Goal: Complete application form: Complete application form

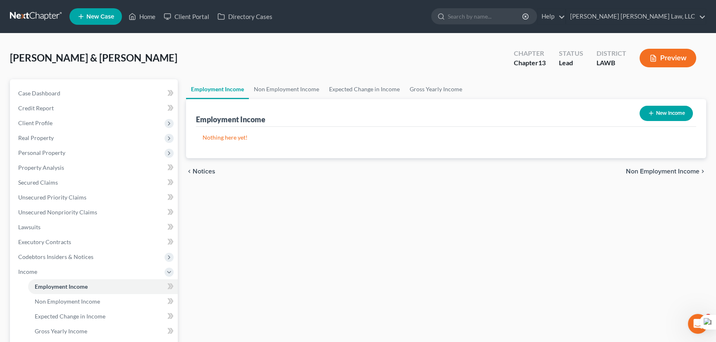
click at [691, 113] on button "New Income" at bounding box center [666, 113] width 53 height 15
select select "0"
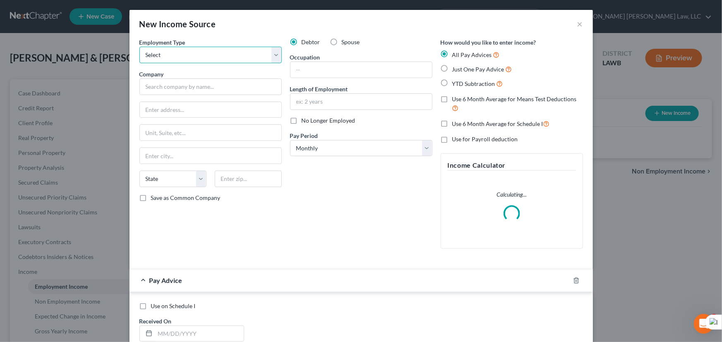
drag, startPoint x: 190, startPoint y: 56, endPoint x: 198, endPoint y: 62, distance: 10.2
click at [190, 54] on select "Select Full or Part Time Employment Self Employment" at bounding box center [210, 55] width 142 height 17
select select "0"
click at [139, 47] on select "Select Full or Part Time Employment Self Employment" at bounding box center [210, 55] width 142 height 17
click at [154, 79] on input "text" at bounding box center [210, 87] width 142 height 17
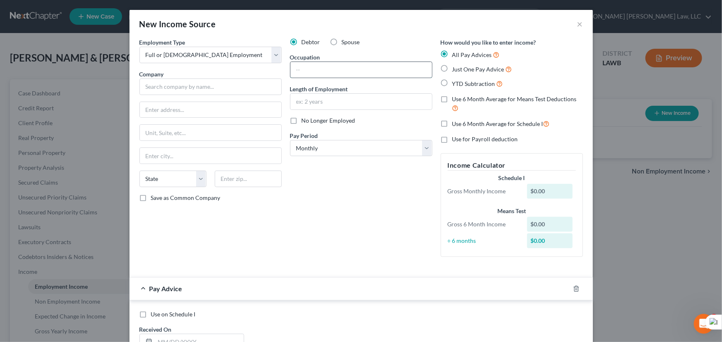
click at [368, 69] on input "text" at bounding box center [360, 70] width 141 height 16
type input "Direct Service Worker"
click at [368, 109] on div at bounding box center [361, 101] width 142 height 17
click at [368, 108] on input "text" at bounding box center [360, 102] width 141 height 16
click at [368, 103] on input "text" at bounding box center [360, 102] width 141 height 16
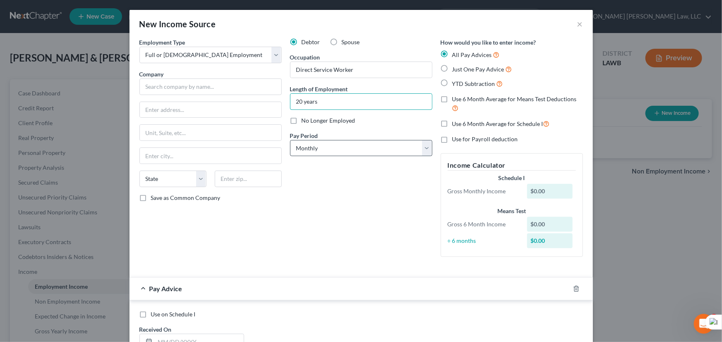
type input "20 years"
drag, startPoint x: 376, startPoint y: 144, endPoint x: 374, endPoint y: 155, distance: 10.9
click at [376, 144] on select "Select Monthly Twice Monthly Every Other Week Weekly" at bounding box center [361, 148] width 142 height 17
select select "2"
click at [290, 140] on select "Select Monthly Twice Monthly Every Other Week Weekly" at bounding box center [361, 148] width 142 height 17
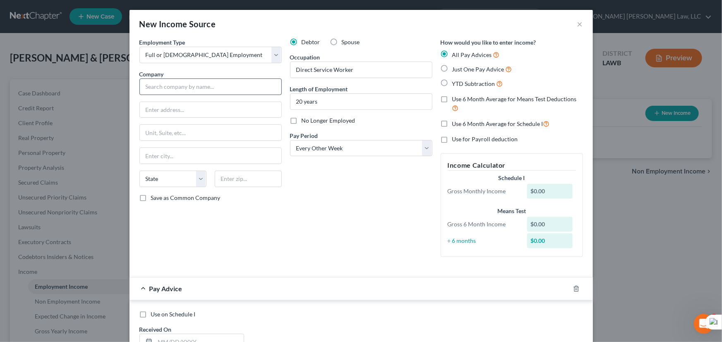
drag, startPoint x: 182, startPoint y: 72, endPoint x: 182, endPoint y: 83, distance: 11.2
click at [182, 76] on div "Company *" at bounding box center [210, 82] width 142 height 25
click at [182, 83] on input "text" at bounding box center [210, 87] width 142 height 17
click at [180, 85] on input "text" at bounding box center [210, 87] width 142 height 17
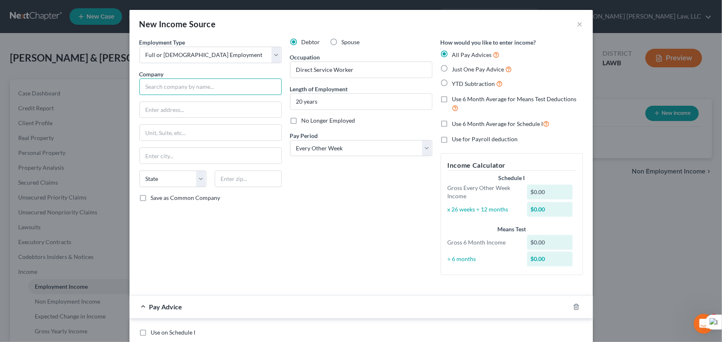
click at [174, 80] on input "text" at bounding box center [210, 87] width 142 height 17
type input "West Carroll Home Care"
type input "706 Ross St"
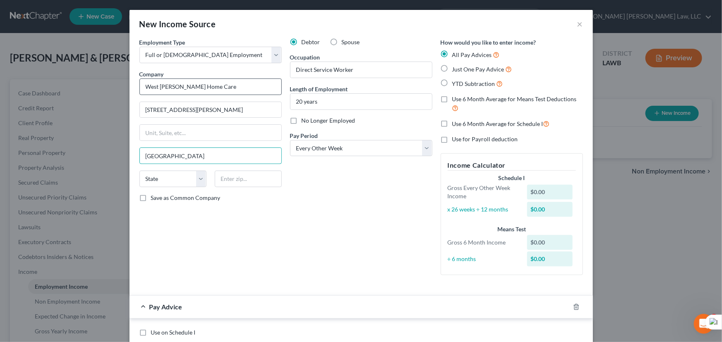
type input "Oak Grove"
select select "19"
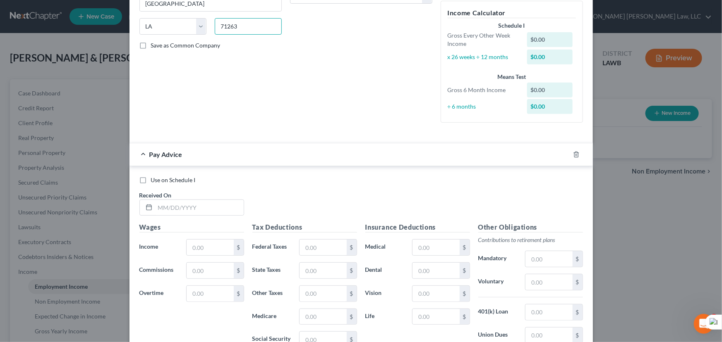
scroll to position [269, 0]
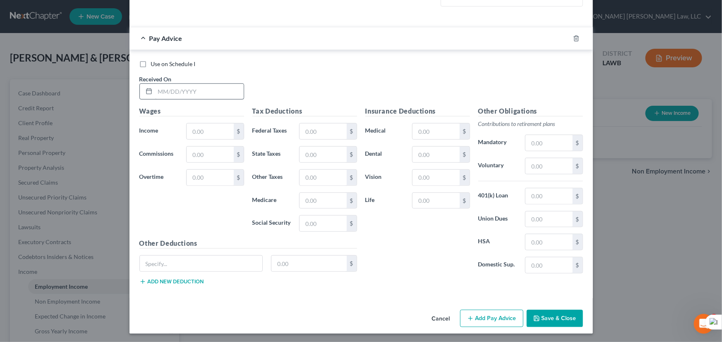
type input "71263"
drag, startPoint x: 179, startPoint y: 91, endPoint x: 400, endPoint y: 148, distance: 228.1
click at [179, 91] on input "text" at bounding box center [199, 92] width 88 height 16
click at [197, 86] on input "text" at bounding box center [199, 92] width 88 height 16
type input "03/07/2025"
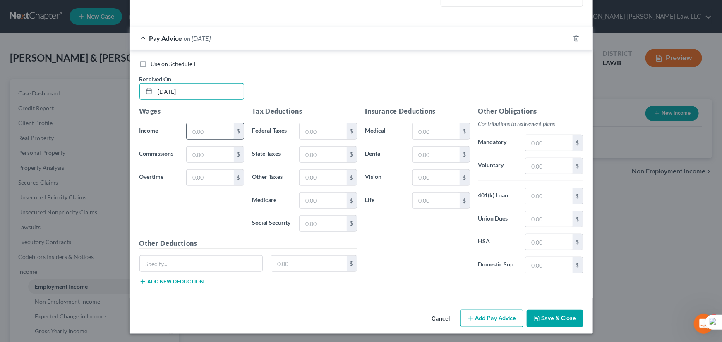
click at [220, 132] on input "text" at bounding box center [209, 132] width 47 height 16
type input "693.12"
drag, startPoint x: 312, startPoint y: 223, endPoint x: 315, endPoint y: 196, distance: 27.0
click at [312, 223] on input "text" at bounding box center [322, 224] width 47 height 16
click at [315, 196] on input "text" at bounding box center [322, 201] width 47 height 16
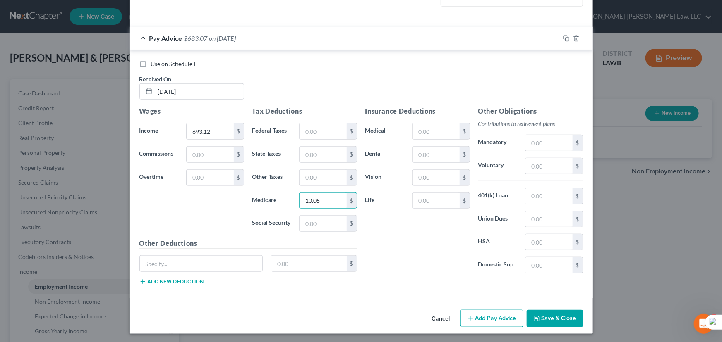
type input "10.05"
drag, startPoint x: 540, startPoint y: 122, endPoint x: 541, endPoint y: 141, distance: 19.5
click at [541, 121] on p "Contributions to retirement plans" at bounding box center [530, 124] width 105 height 8
click at [541, 141] on input "text" at bounding box center [548, 143] width 47 height 16
type input "41.59"
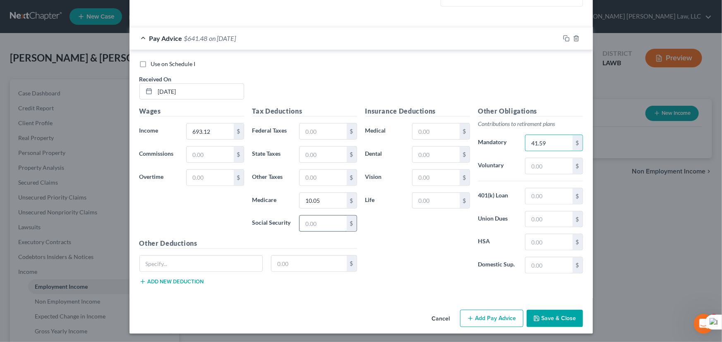
click at [342, 224] on input "text" at bounding box center [322, 224] width 47 height 16
type input "42.97"
drag, startPoint x: 489, startPoint y: 315, endPoint x: 309, endPoint y: 179, distance: 225.7
click at [489, 315] on button "Add Pay Advice" at bounding box center [491, 318] width 63 height 17
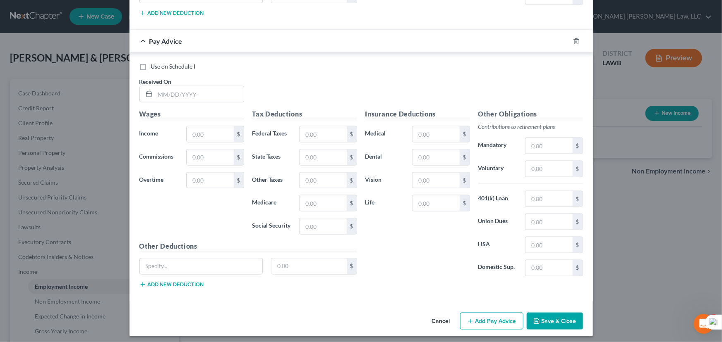
scroll to position [540, 0]
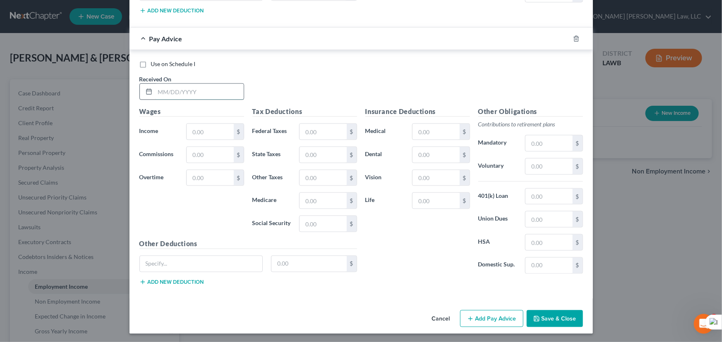
click at [192, 94] on input "text" at bounding box center [199, 92] width 88 height 16
type input "03/21/2025"
click at [234, 132] on div "$" at bounding box center [239, 132] width 10 height 16
click at [211, 122] on div "Wages Income * $ Commissions $ Overtime $" at bounding box center [191, 173] width 113 height 132
click at [212, 130] on input "text" at bounding box center [209, 132] width 47 height 16
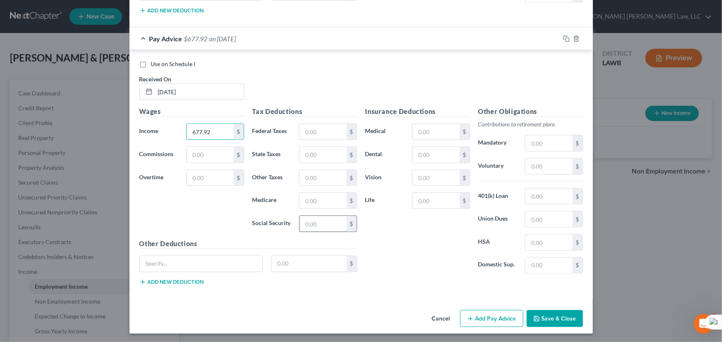
type input "677.92"
click at [320, 225] on input "text" at bounding box center [322, 224] width 47 height 16
click at [330, 198] on input "text" at bounding box center [322, 201] width 47 height 16
type input "9.83"
click at [538, 133] on div "Other Obligations Contributions to retirement plans Mandatory $ Voluntary $ 401…" at bounding box center [530, 194] width 113 height 174
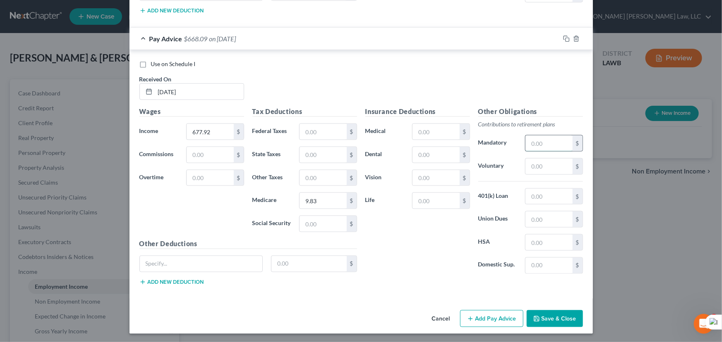
click at [539, 141] on input "text" at bounding box center [548, 144] width 47 height 16
type input "40.68"
click at [310, 218] on input "text" at bounding box center [322, 224] width 47 height 16
type input "42.03"
click at [392, 94] on div "Use on Schedule I Received On * 03/21/2025" at bounding box center [361, 83] width 452 height 47
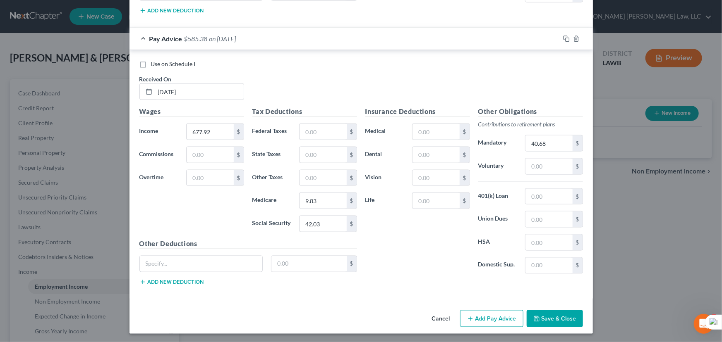
click at [482, 314] on button "Add Pay Advice" at bounding box center [491, 319] width 63 height 17
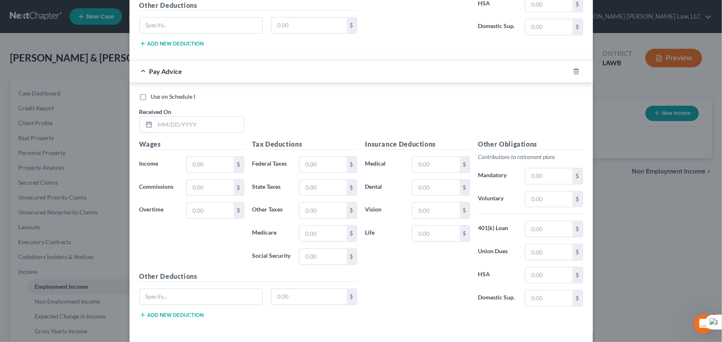
scroll to position [810, 0]
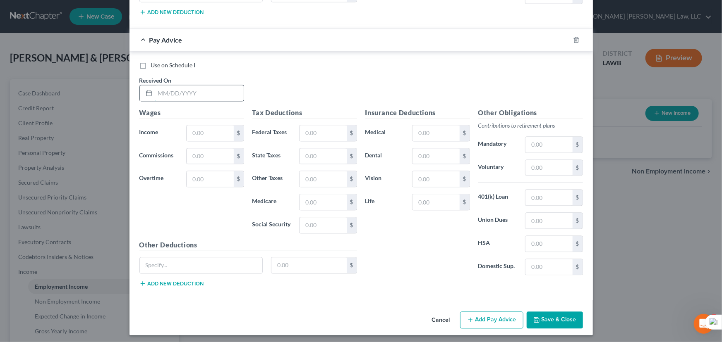
click at [174, 93] on input "text" at bounding box center [199, 93] width 88 height 16
type input "04/04/2025"
click at [194, 131] on input "text" at bounding box center [209, 133] width 47 height 16
type input "316.16"
click at [320, 224] on input "text" at bounding box center [322, 226] width 47 height 16
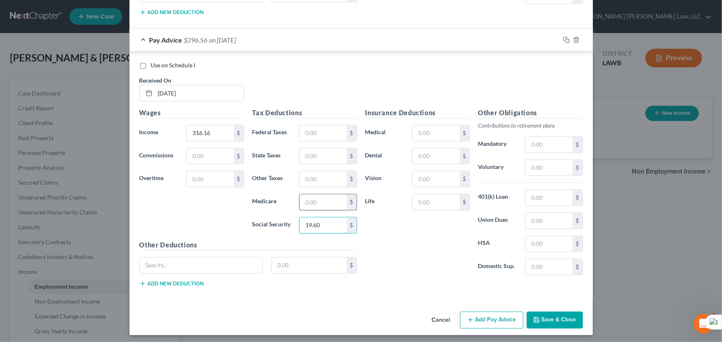
type input "19.60"
click at [322, 201] on input "text" at bounding box center [322, 202] width 47 height 16
type input "4.58"
click at [556, 143] on input "text" at bounding box center [548, 145] width 47 height 16
type input "18.97"
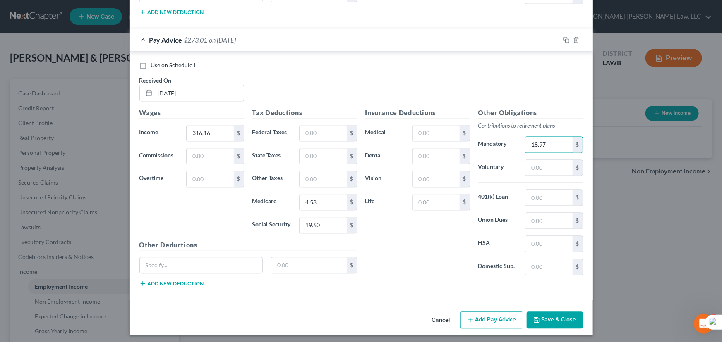
click at [496, 313] on button "Add Pay Advice" at bounding box center [491, 320] width 63 height 17
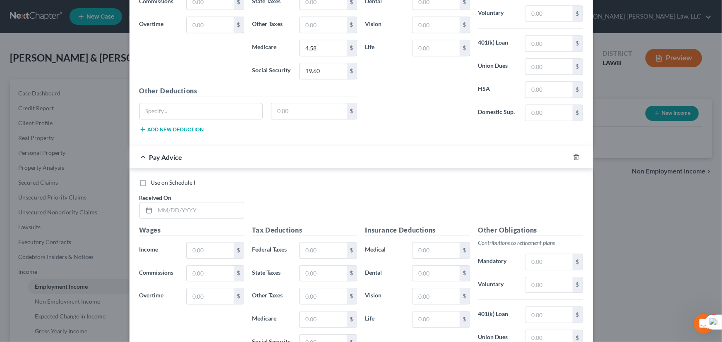
scroll to position [1082, 0]
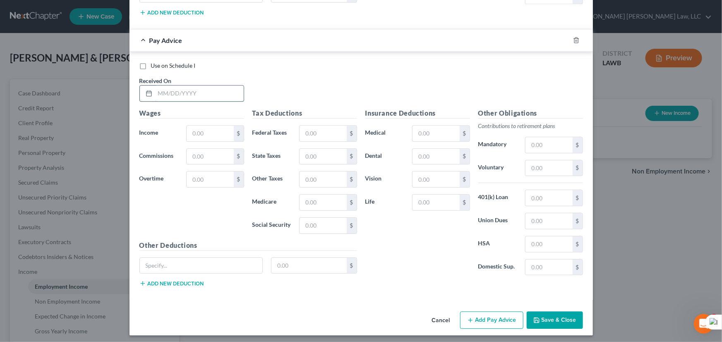
click at [206, 86] on input "text" at bounding box center [199, 94] width 88 height 16
type input "04/18/2025"
click at [317, 223] on input "text" at bounding box center [322, 226] width 47 height 16
type input "42.97"
click at [318, 200] on input "text" at bounding box center [322, 203] width 47 height 16
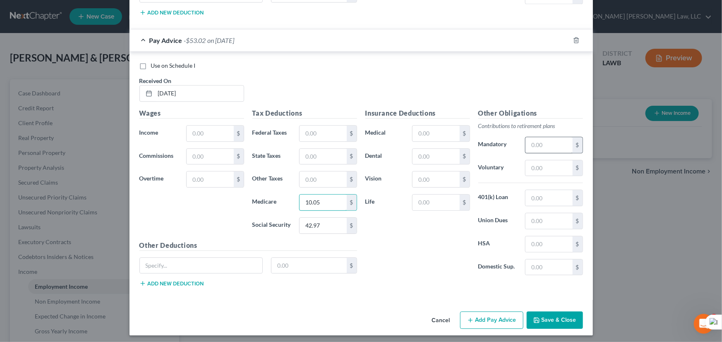
type input "10.05"
click at [538, 143] on input "text" at bounding box center [548, 145] width 47 height 16
type input "41.59"
drag, startPoint x: 227, startPoint y: 132, endPoint x: 222, endPoint y: 131, distance: 5.6
click at [227, 132] on input "text" at bounding box center [209, 134] width 47 height 16
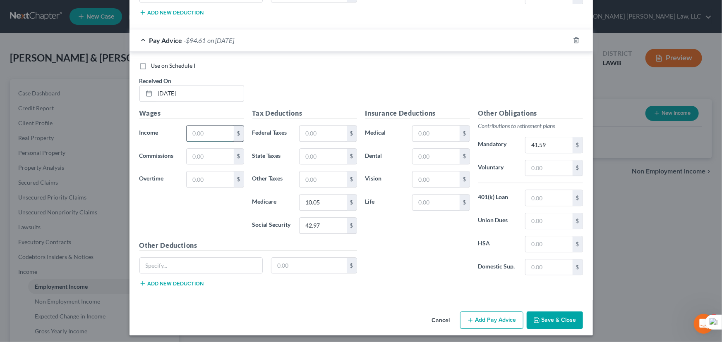
click at [222, 131] on input "text" at bounding box center [209, 134] width 47 height 16
type input "693.12"
click at [471, 317] on icon "button" at bounding box center [470, 320] width 7 height 7
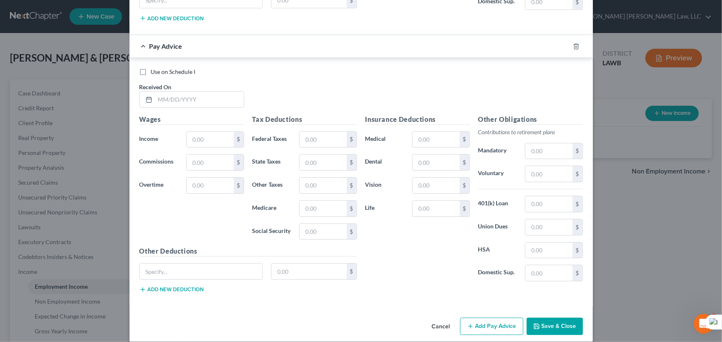
scroll to position [1352, 0]
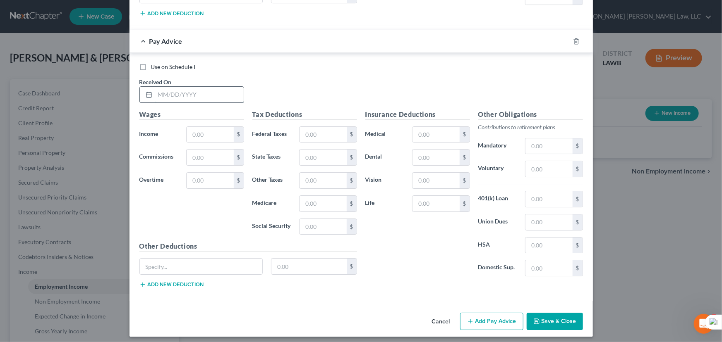
click at [207, 87] on input "text" at bounding box center [199, 95] width 88 height 16
type input "05/02/2025"
click at [211, 136] on input "text" at bounding box center [209, 135] width 47 height 16
type input "635.36"
click at [347, 227] on div "$" at bounding box center [352, 227] width 10 height 16
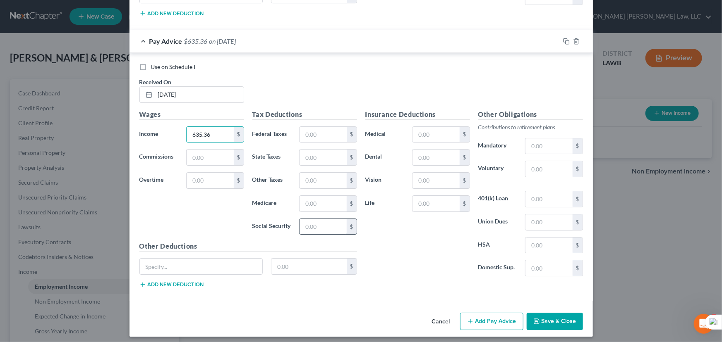
click at [327, 225] on input "text" at bounding box center [322, 227] width 47 height 16
type input "39.39"
click at [314, 200] on input "text" at bounding box center [322, 204] width 47 height 16
type input "9.21"
click at [563, 138] on div "$" at bounding box center [553, 146] width 57 height 17
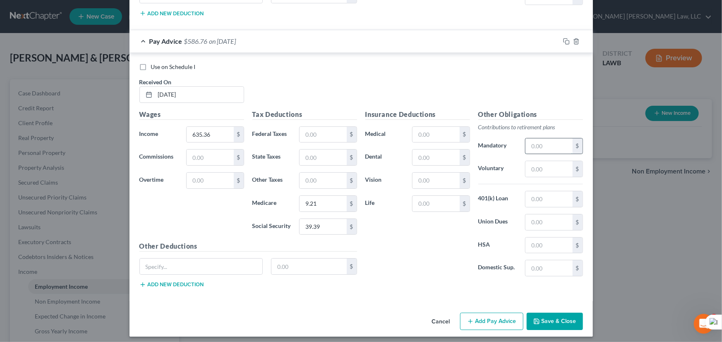
click at [561, 139] on input "text" at bounding box center [548, 147] width 47 height 16
type input "38.12"
click at [483, 323] on button "Add Pay Advice" at bounding box center [491, 321] width 63 height 17
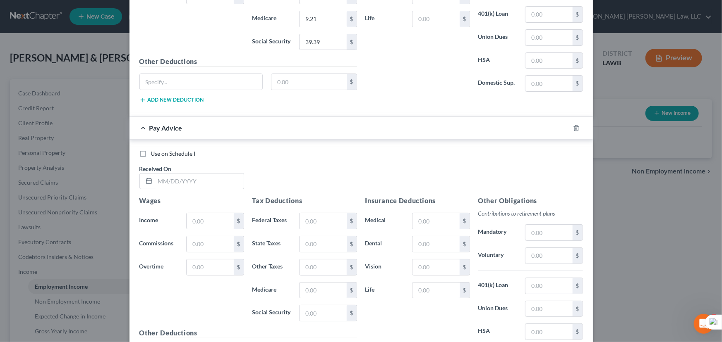
scroll to position [1623, 0]
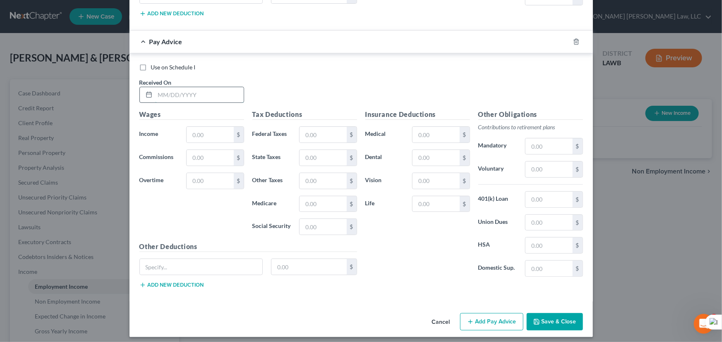
click at [184, 93] on input "text" at bounding box center [199, 95] width 88 height 16
type input "05/16/2025"
click at [209, 132] on input "text" at bounding box center [209, 135] width 47 height 16
type input "346.56"
click at [323, 196] on input "text" at bounding box center [322, 204] width 47 height 16
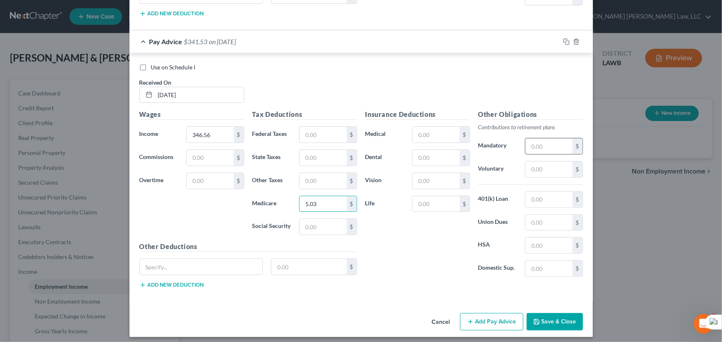
type input "5.03"
click at [552, 145] on input "text" at bounding box center [548, 147] width 47 height 16
type input "20.79"
click at [314, 219] on input "text" at bounding box center [322, 227] width 47 height 16
type input "21.49"
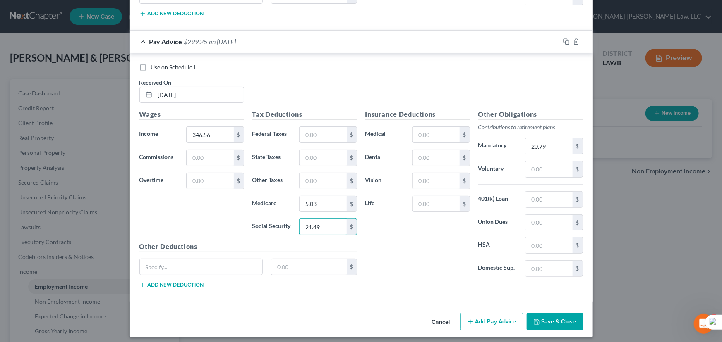
click at [473, 314] on button "Add Pay Advice" at bounding box center [491, 321] width 63 height 17
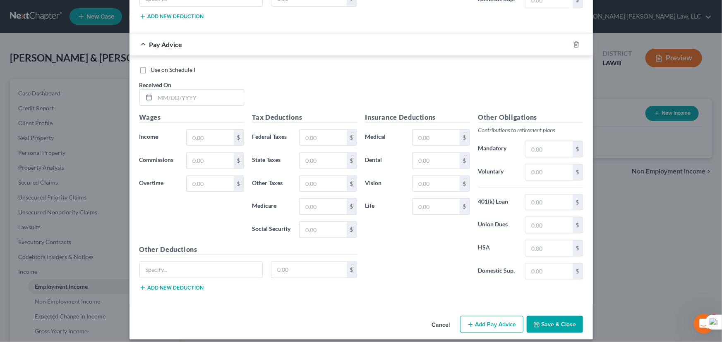
scroll to position [1894, 0]
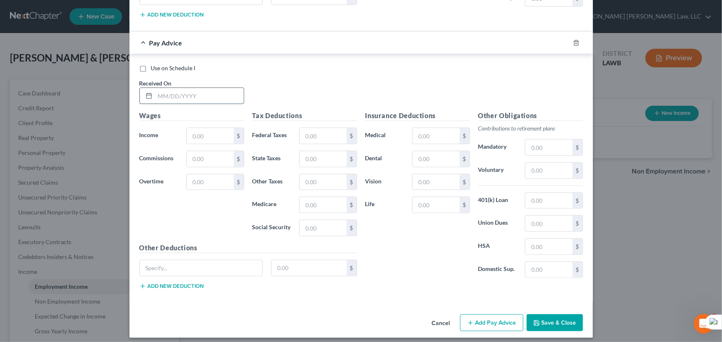
click at [200, 90] on input "text" at bounding box center [199, 96] width 88 height 16
type input "05/30/2025"
click at [210, 135] on input "text" at bounding box center [209, 136] width 47 height 16
type input "568.48"
click at [314, 210] on div "Tax Deductions Federal Taxes $ State Taxes $ Other Taxes $ Medicare $ Social Se…" at bounding box center [304, 177] width 113 height 132
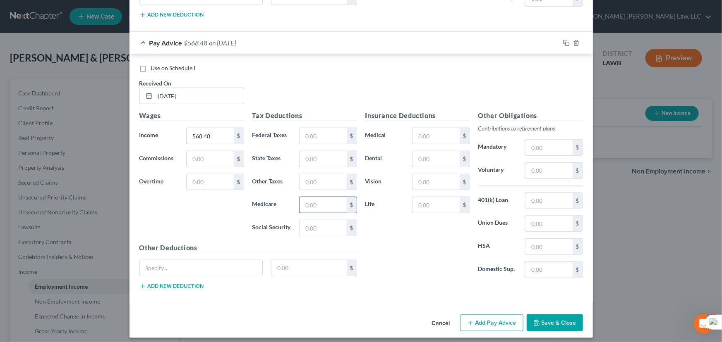
click at [326, 204] on input "text" at bounding box center [322, 205] width 47 height 16
click at [326, 200] on input "text" at bounding box center [322, 205] width 47 height 16
type input "8.24"
click at [553, 144] on input "text" at bounding box center [548, 148] width 47 height 16
type input "34.11"
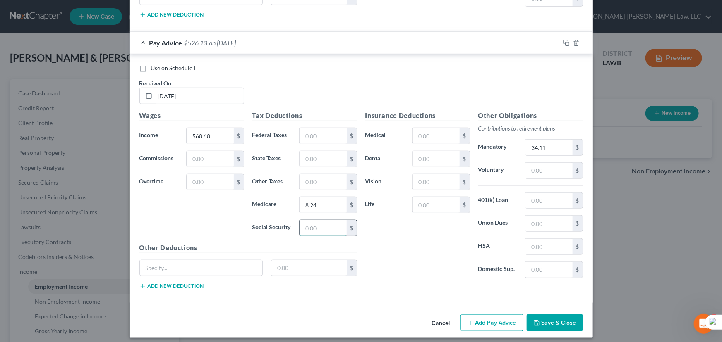
click at [314, 227] on input "text" at bounding box center [322, 228] width 47 height 16
type input "35.25"
click at [489, 315] on button "Add Pay Advice" at bounding box center [491, 323] width 63 height 17
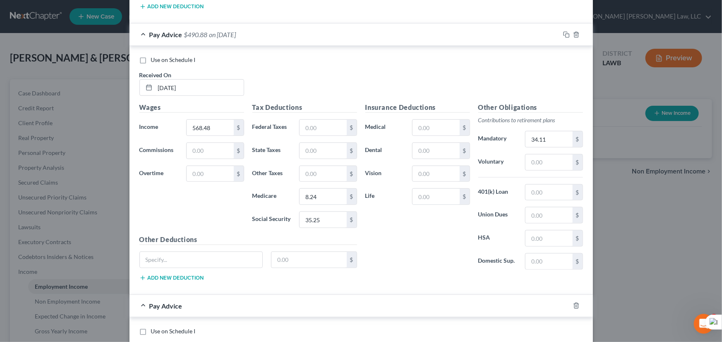
scroll to position [2165, 0]
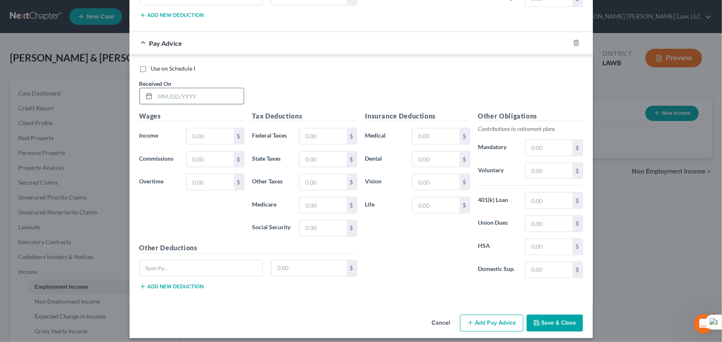
click at [202, 95] on input "text" at bounding box center [199, 96] width 88 height 16
type input "07/11/2025"
click at [202, 134] on input "text" at bounding box center [209, 137] width 47 height 16
type input "200.64"
click at [322, 221] on input "text" at bounding box center [322, 229] width 47 height 16
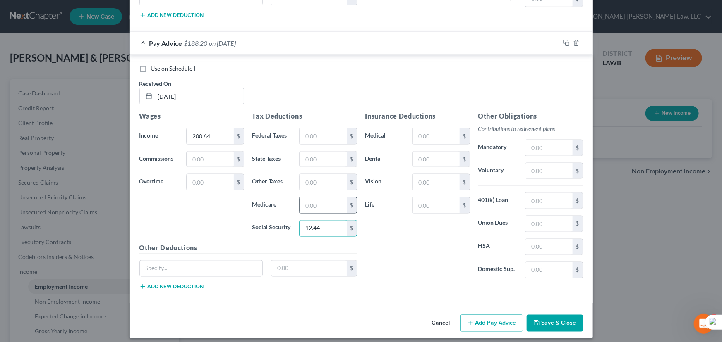
type input "12.44"
click at [320, 198] on input "text" at bounding box center [322, 206] width 47 height 16
type input "2.91"
click at [536, 144] on input "text" at bounding box center [548, 148] width 47 height 16
type input "12.04"
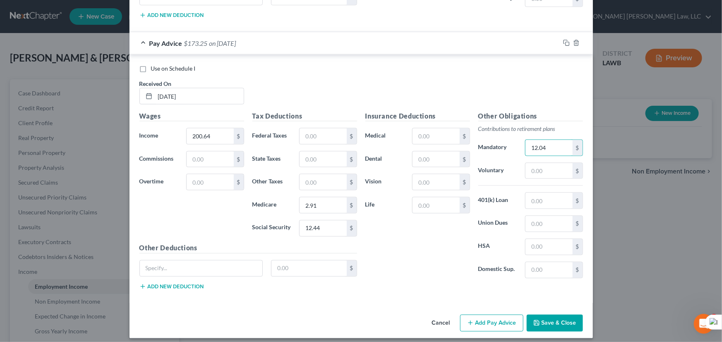
click at [504, 319] on button "Add Pay Advice" at bounding box center [491, 323] width 63 height 17
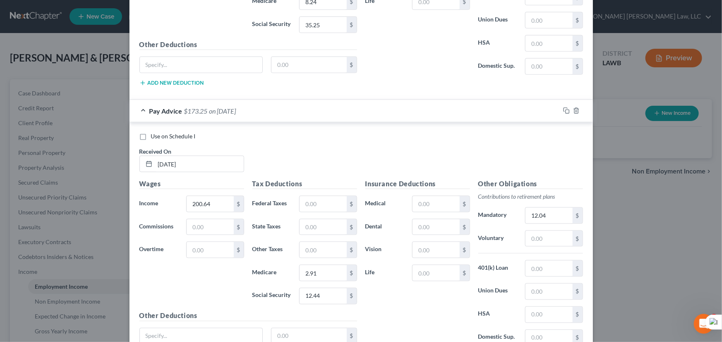
scroll to position [2436, 0]
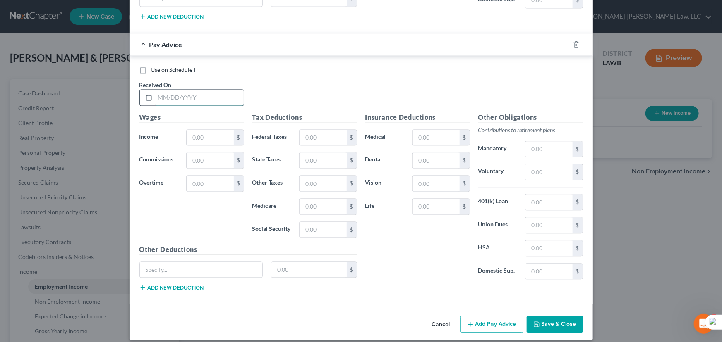
click at [167, 90] on input "text" at bounding box center [199, 98] width 88 height 16
type input "07/25/2025"
drag, startPoint x: 204, startPoint y: 128, endPoint x: 209, endPoint y: 134, distance: 7.9
click at [206, 130] on input "text" at bounding box center [209, 138] width 47 height 16
type input "200.64"
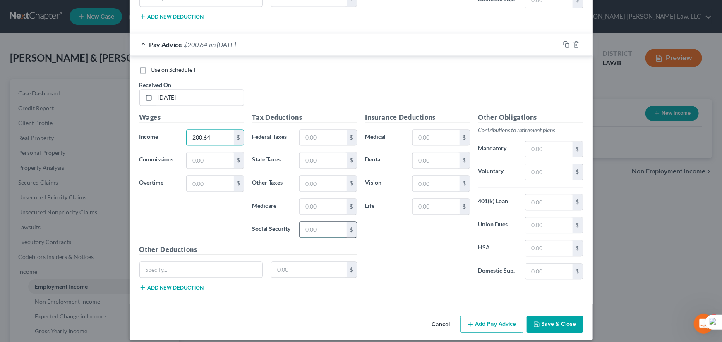
click at [304, 222] on input "text" at bounding box center [322, 230] width 47 height 16
click at [327, 222] on input "text" at bounding box center [322, 230] width 47 height 16
type input "12.44"
click at [317, 199] on input "text" at bounding box center [322, 207] width 47 height 16
type input "2.91"
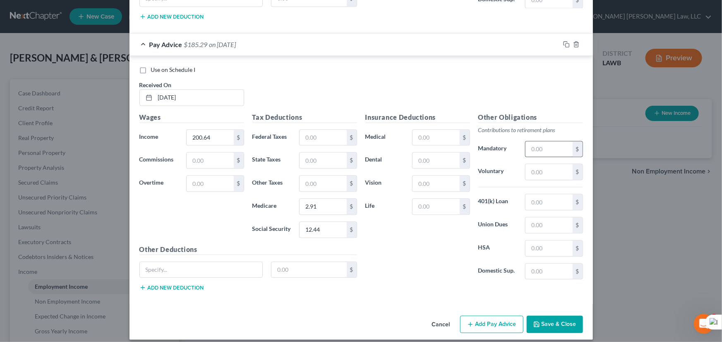
click at [554, 141] on input "text" at bounding box center [548, 149] width 47 height 16
type input "12.04"
click at [491, 316] on button "Add Pay Advice" at bounding box center [491, 324] width 63 height 17
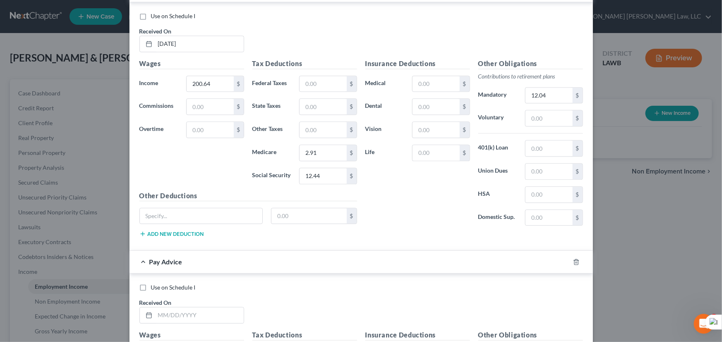
scroll to position [2706, 0]
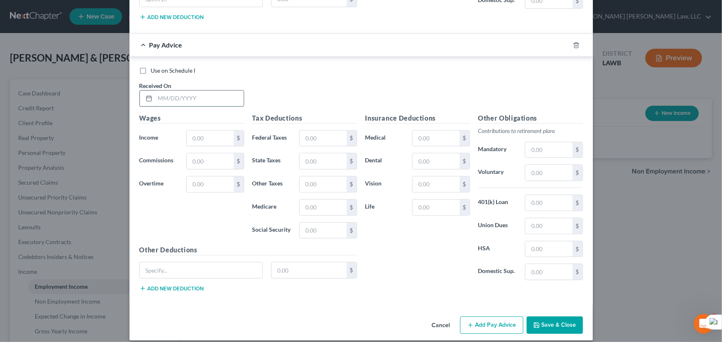
drag, startPoint x: 203, startPoint y: 83, endPoint x: 204, endPoint y: 88, distance: 5.0
click at [204, 91] on input "text" at bounding box center [199, 99] width 88 height 16
type input "08/08/2025"
click at [207, 131] on input "text" at bounding box center [209, 139] width 47 height 16
type input "200.64"
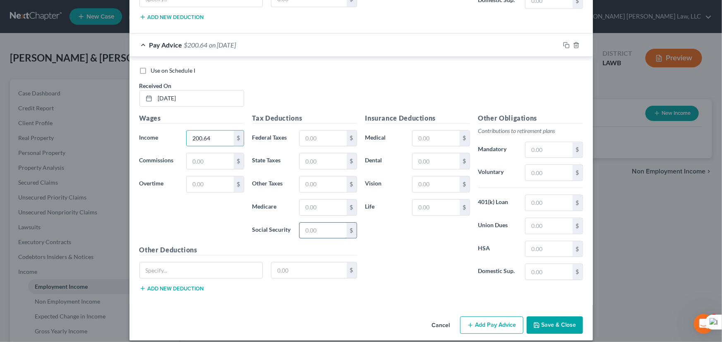
click at [323, 223] on input "text" at bounding box center [322, 231] width 47 height 16
type input "12.44"
click at [307, 201] on input "text" at bounding box center [322, 208] width 47 height 16
type input "2.91"
click at [540, 142] on input "text" at bounding box center [548, 150] width 47 height 16
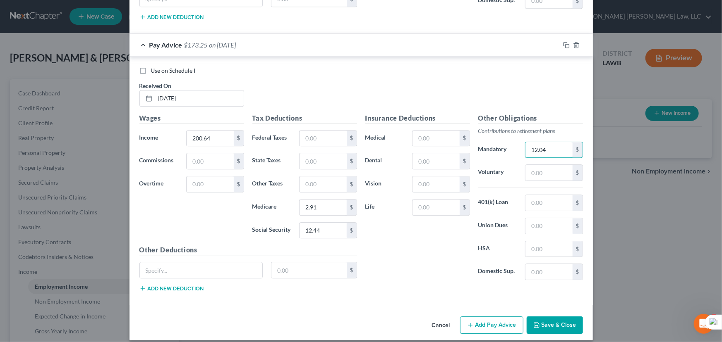
type input "12.04"
click at [463, 317] on button "Add Pay Advice" at bounding box center [491, 325] width 63 height 17
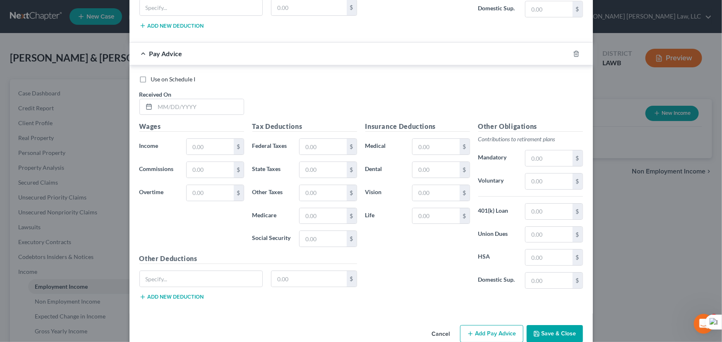
scroll to position [2977, 0]
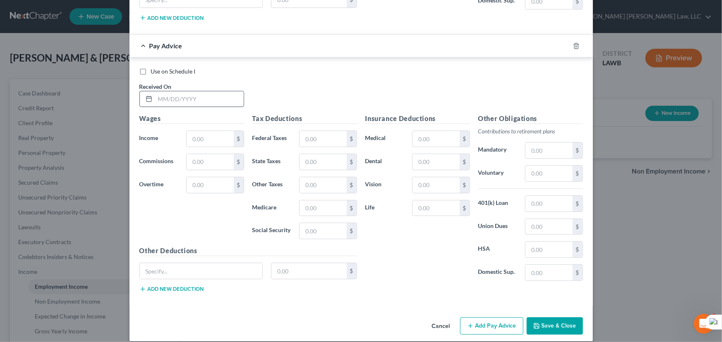
click at [221, 91] on input "text" at bounding box center [199, 99] width 88 height 16
type input "08/22/2025"
click at [198, 131] on input "text" at bounding box center [209, 139] width 47 height 16
type input "200.64"
click at [317, 223] on input "text" at bounding box center [322, 231] width 47 height 16
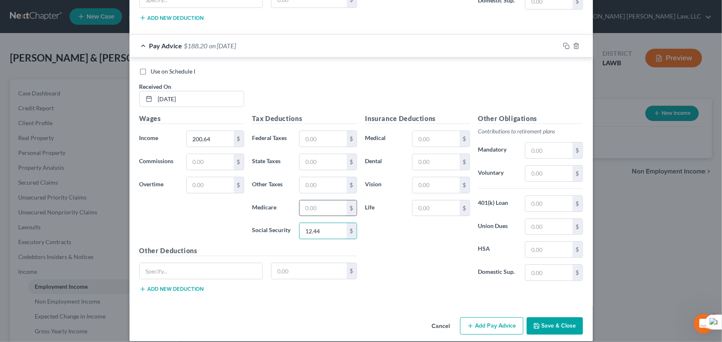
type input "12.44"
click at [315, 201] on input "text" at bounding box center [322, 209] width 47 height 16
type input "2.91"
click at [533, 143] on input "text" at bounding box center [548, 151] width 47 height 16
type input "12.04"
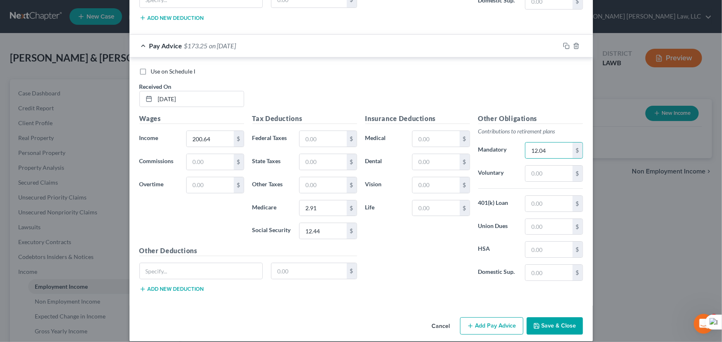
click at [489, 318] on button "Add Pay Advice" at bounding box center [491, 326] width 63 height 17
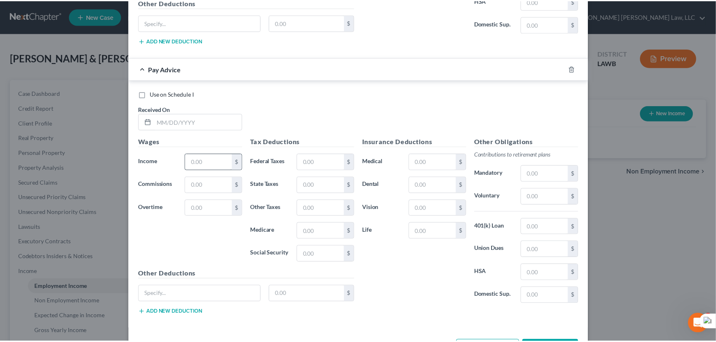
scroll to position [3248, 0]
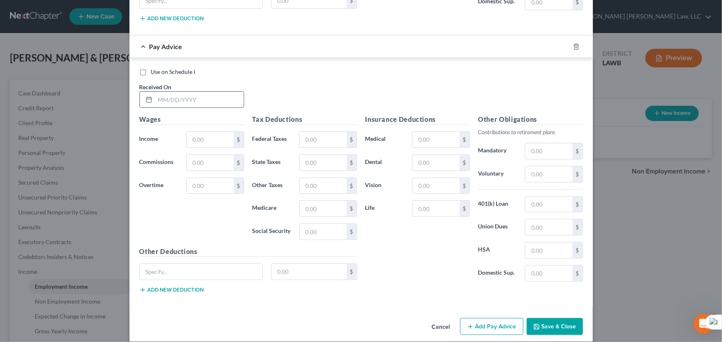
click at [203, 95] on input "text" at bounding box center [199, 100] width 88 height 16
type input "08/22/2025"
click at [191, 132] on input "text" at bounding box center [209, 140] width 47 height 16
type input "728"
click at [308, 227] on input "text" at bounding box center [322, 232] width 47 height 16
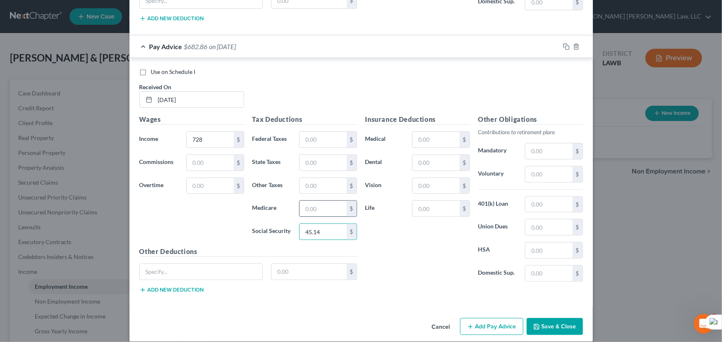
type input "45.14"
click at [323, 201] on input "text" at bounding box center [322, 209] width 47 height 16
type input "10.56"
click at [554, 318] on button "Save & Close" at bounding box center [554, 326] width 56 height 17
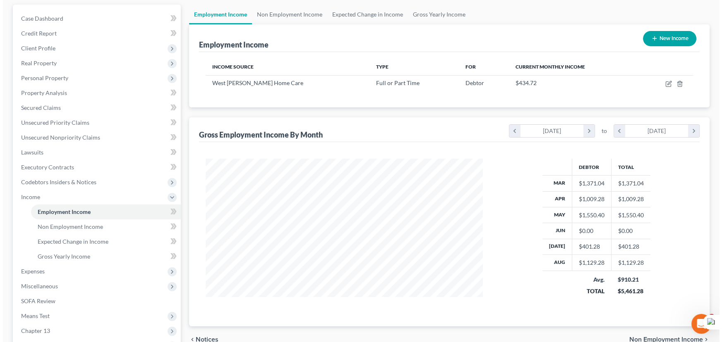
scroll to position [0, 0]
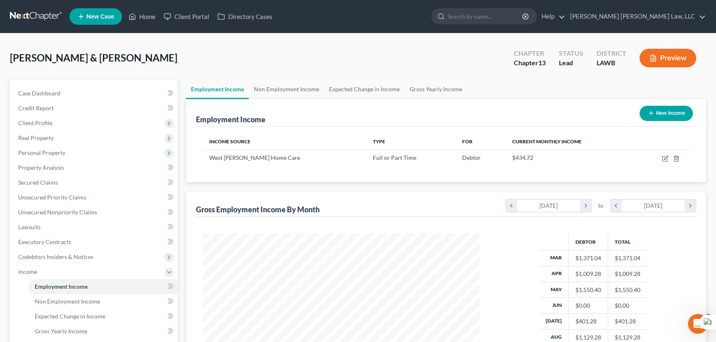
click at [686, 108] on button "New Income" at bounding box center [666, 113] width 53 height 15
select select "0"
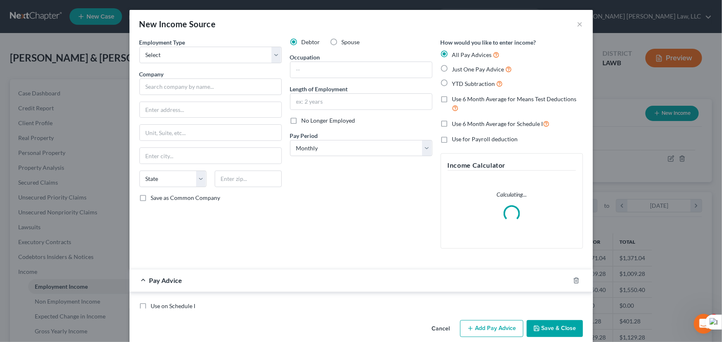
scroll to position [148, 296]
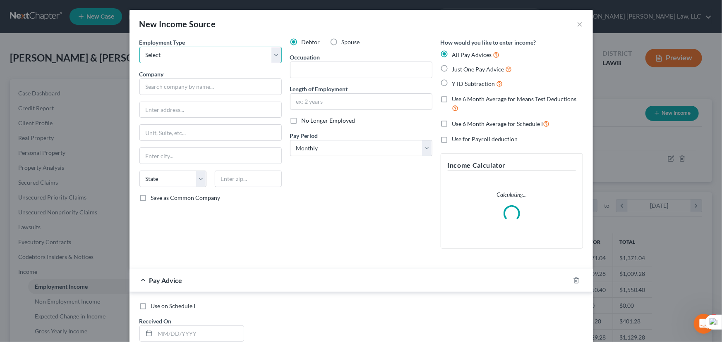
click at [193, 58] on select "Select Full or Part Time Employment Self Employment" at bounding box center [210, 55] width 142 height 17
select select "0"
click at [139, 47] on select "Select Full or Part Time Employment Self Employment" at bounding box center [210, 55] width 142 height 17
drag, startPoint x: 198, startPoint y: 56, endPoint x: 198, endPoint y: 62, distance: 6.2
click at [198, 56] on select "Select Full or Part Time Employment Self Employment" at bounding box center [210, 55] width 142 height 17
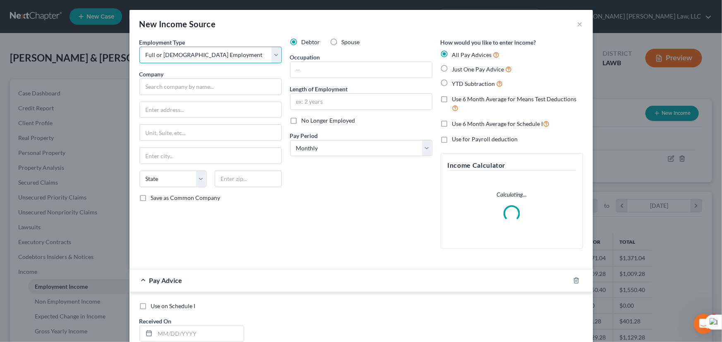
click at [139, 47] on select "Select Full or Part Time Employment Self Employment" at bounding box center [210, 55] width 142 height 17
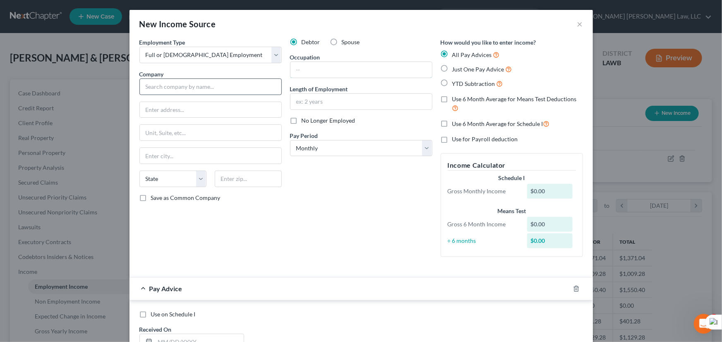
drag, startPoint x: 351, startPoint y: 66, endPoint x: 212, endPoint y: 86, distance: 140.4
click at [351, 66] on input "text" at bounding box center [360, 70] width 141 height 16
drag, startPoint x: 212, startPoint y: 86, endPoint x: 177, endPoint y: 10, distance: 84.4
click at [212, 86] on input "text" at bounding box center [210, 87] width 142 height 17
click at [158, 84] on input "text" at bounding box center [210, 87] width 142 height 17
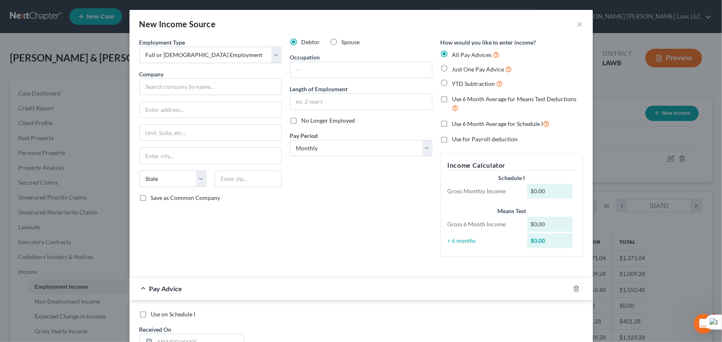
click at [342, 19] on div "New Income Source ×" at bounding box center [360, 24] width 463 height 28
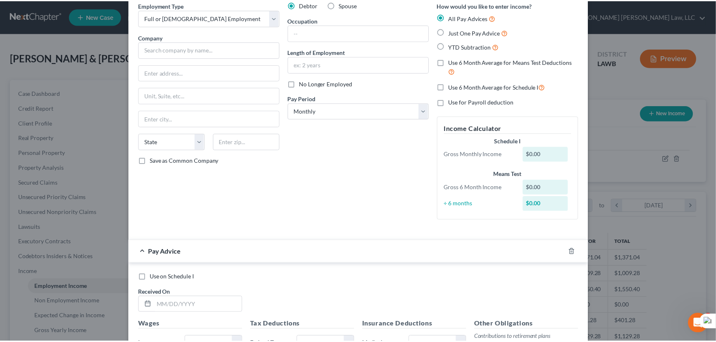
scroll to position [0, 0]
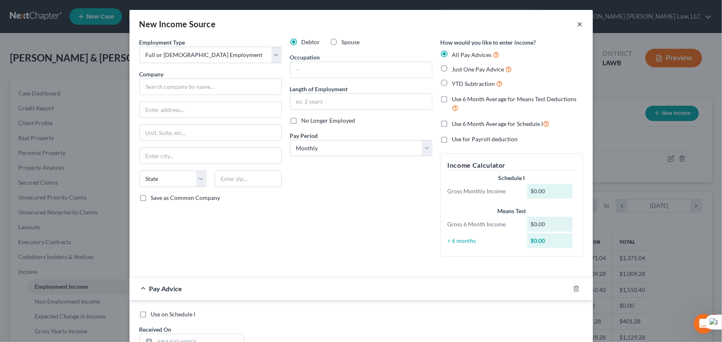
click at [578, 25] on button "×" at bounding box center [580, 24] width 6 height 10
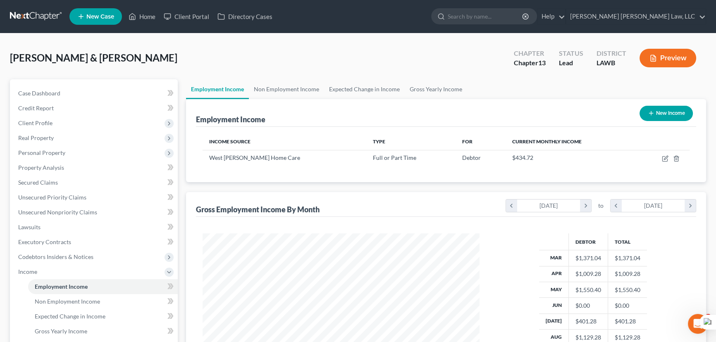
scroll to position [413351, 413206]
click at [293, 87] on link "Non Employment Income" at bounding box center [286, 89] width 75 height 20
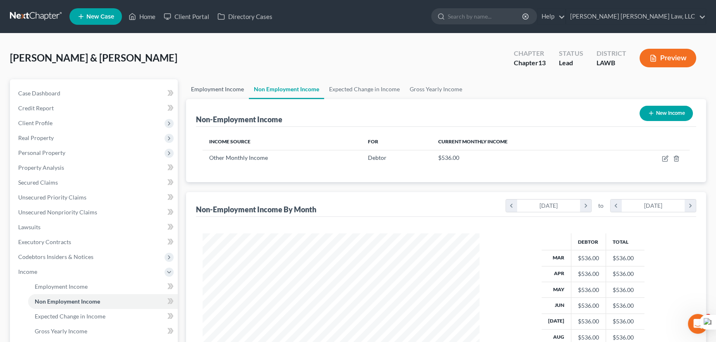
click at [224, 82] on link "Employment Income" at bounding box center [217, 89] width 63 height 20
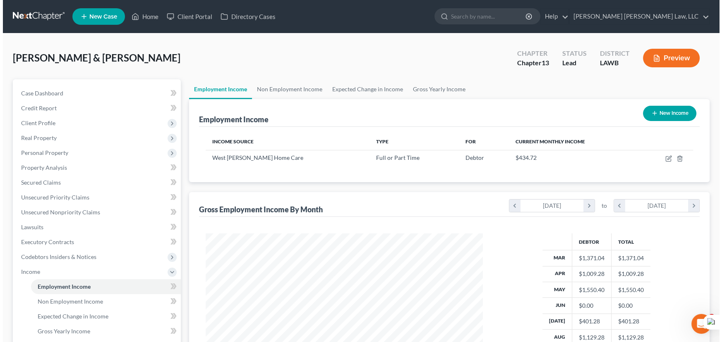
scroll to position [148, 294]
click at [666, 112] on button "New Income" at bounding box center [666, 113] width 53 height 15
select select "0"
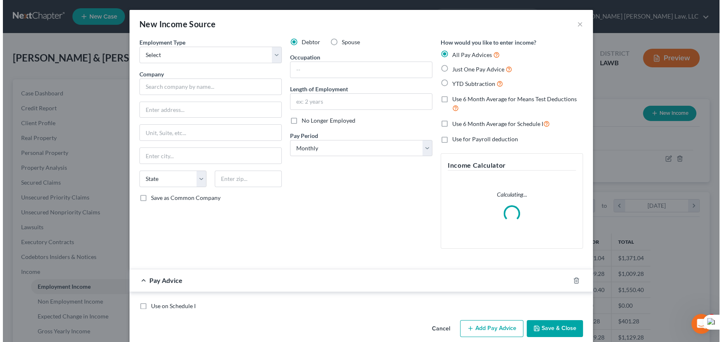
scroll to position [148, 296]
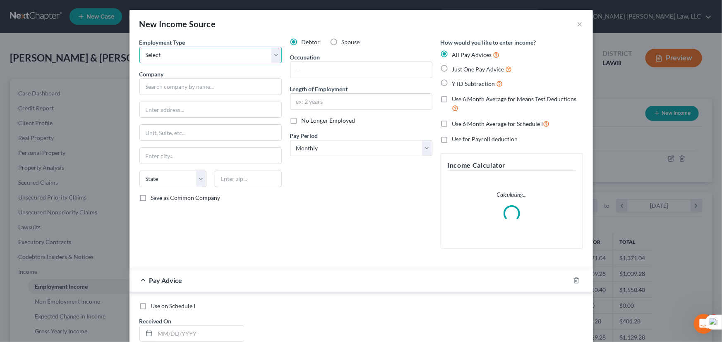
click at [206, 57] on select "Select Full or Part Time Employment Self Employment" at bounding box center [210, 55] width 142 height 17
select select "0"
click at [139, 47] on select "Select Full or Part Time Employment Self Employment" at bounding box center [210, 55] width 142 height 17
click at [199, 91] on input "text" at bounding box center [210, 87] width 142 height 17
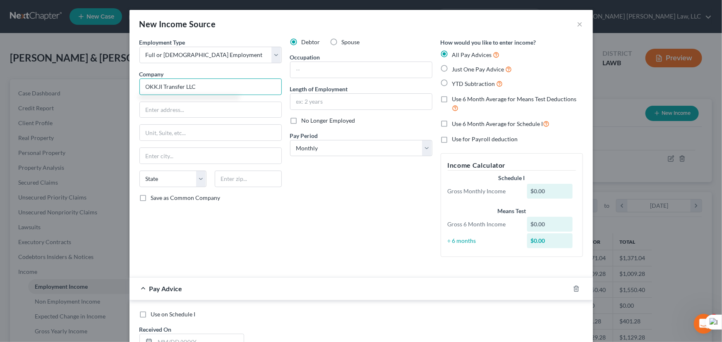
type input "OKKJI Transfer LLC"
type input "15203 Stony Creek Way"
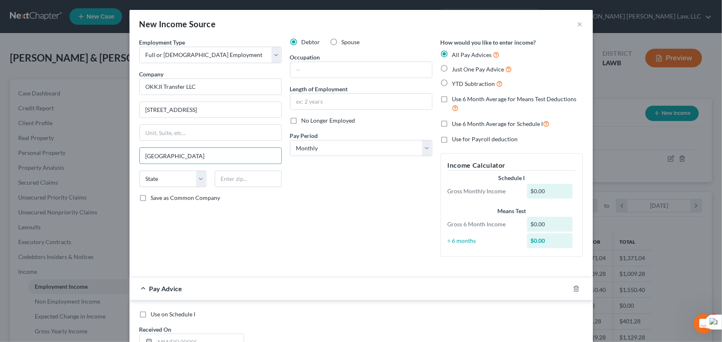
type input "Noblesville"
select select "15"
type input "46060"
click at [311, 76] on input "text" at bounding box center [360, 70] width 141 height 16
type input "Truck driver"
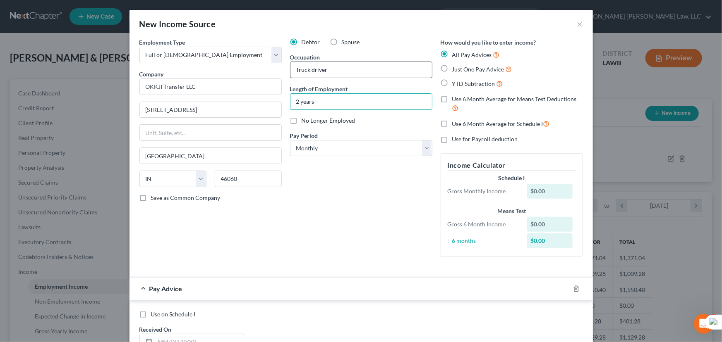
type input "2 years"
drag, startPoint x: 366, startPoint y: 145, endPoint x: 360, endPoint y: 155, distance: 12.1
click at [366, 145] on select "Select Monthly Twice Monthly Every Other Week Weekly" at bounding box center [361, 148] width 142 height 17
select select "3"
click at [290, 140] on select "Select Monthly Twice Monthly Every Other Week Weekly" at bounding box center [361, 148] width 142 height 17
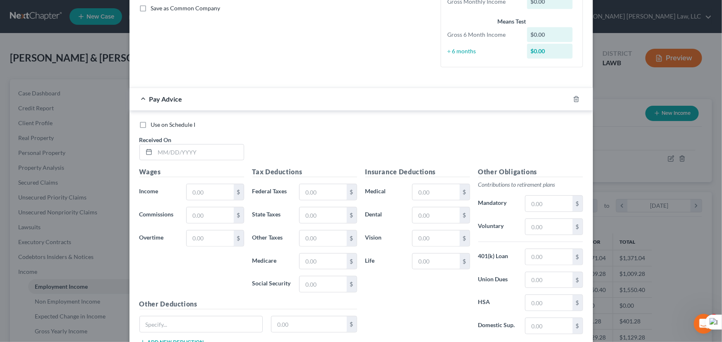
scroll to position [251, 0]
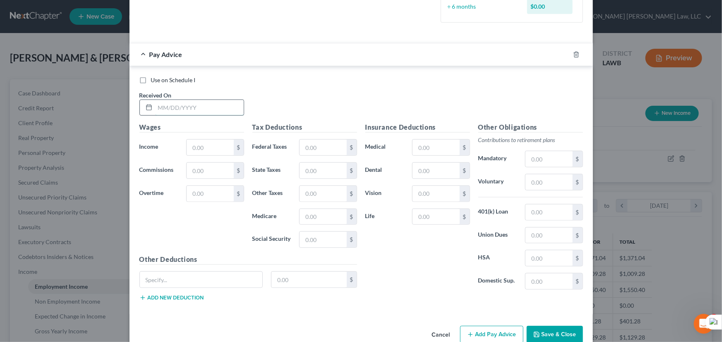
click at [195, 108] on input "text" at bounding box center [199, 108] width 88 height 16
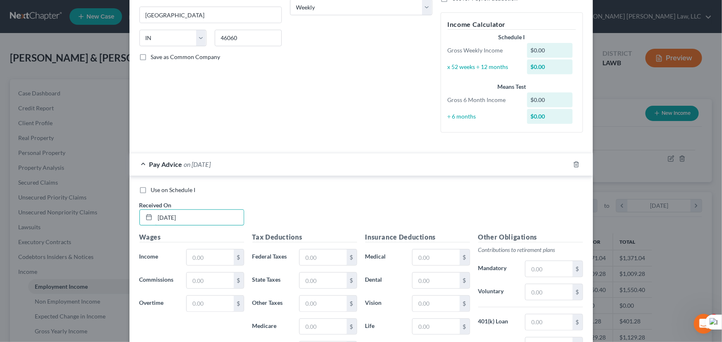
scroll to position [138, 0]
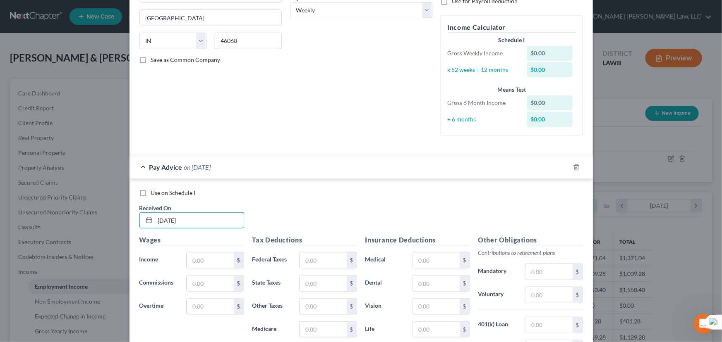
type input "03/12/2025"
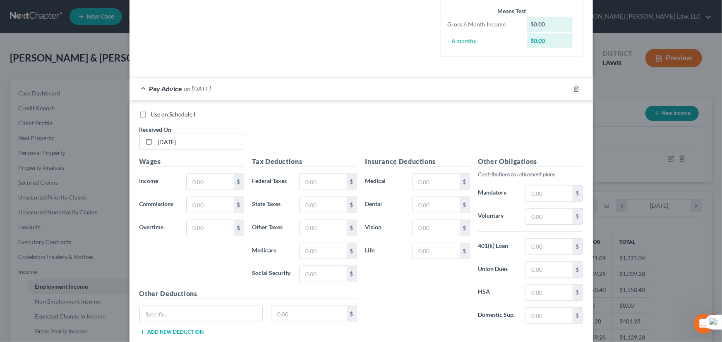
scroll to position [268, 0]
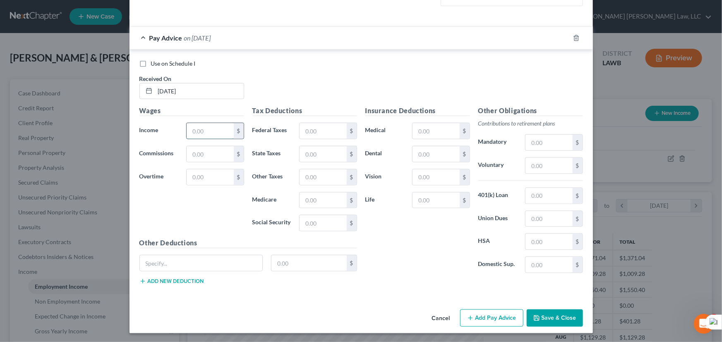
click at [195, 130] on input "text" at bounding box center [209, 131] width 47 height 16
type input "2,332.64"
click at [487, 321] on button "Add Pay Advice" at bounding box center [491, 318] width 63 height 17
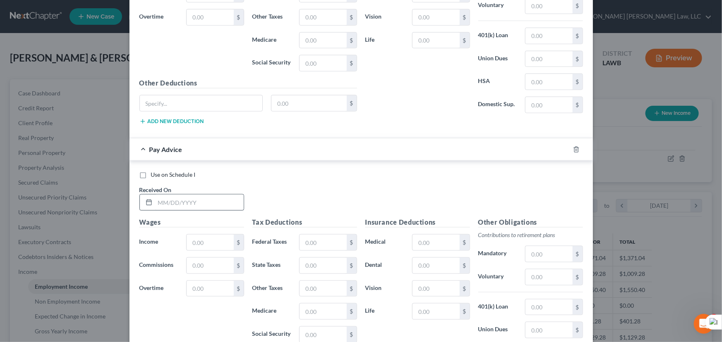
scroll to position [538, 0]
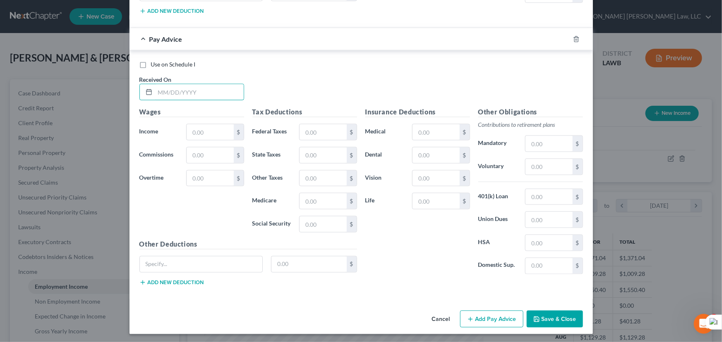
drag, startPoint x: 206, startPoint y: 88, endPoint x: 689, endPoint y: 136, distance: 485.4
click at [206, 88] on input "text" at bounding box center [199, 92] width 88 height 16
click at [206, 97] on input "text" at bounding box center [199, 92] width 88 height 16
type input "03/19/2025"
click at [186, 128] on input "text" at bounding box center [209, 132] width 47 height 16
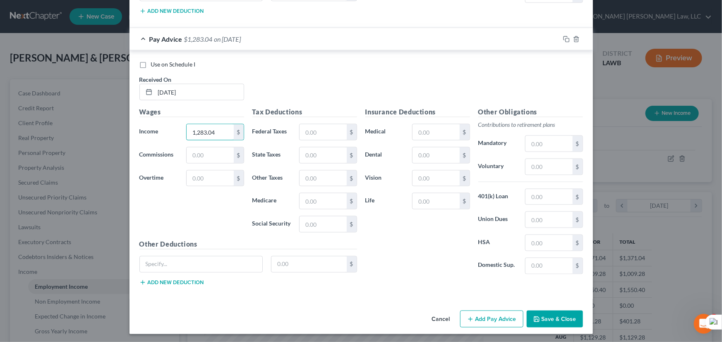
type input "1,283.04"
click at [494, 318] on button "Add Pay Advice" at bounding box center [491, 319] width 63 height 17
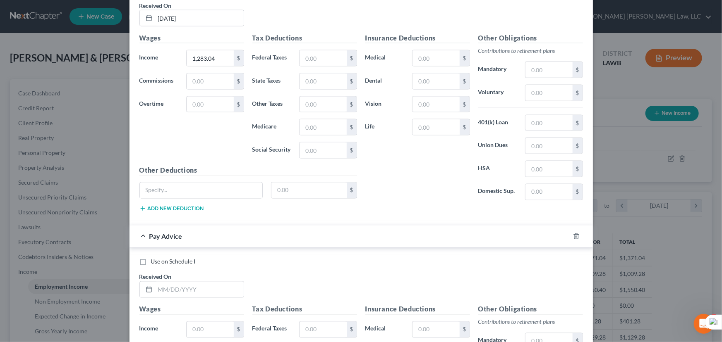
scroll to position [809, 0]
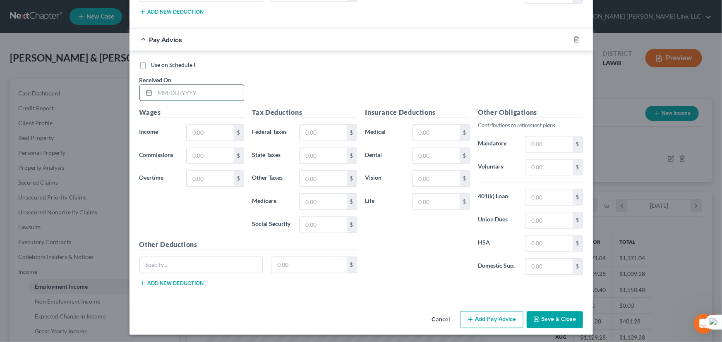
click at [188, 85] on input "text" at bounding box center [199, 93] width 88 height 16
type input "04/08/2025"
click at [196, 125] on input "text" at bounding box center [209, 133] width 47 height 16
type input "624.06"
click at [485, 311] on button "Add Pay Advice" at bounding box center [491, 319] width 63 height 17
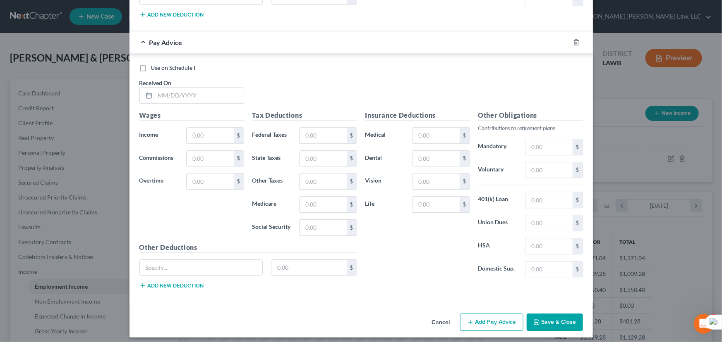
scroll to position [1080, 0]
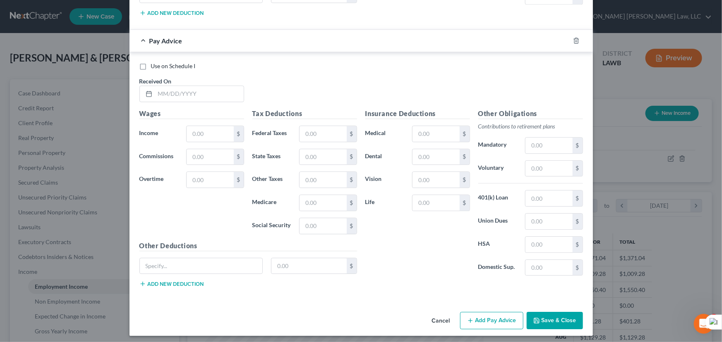
click at [554, 315] on button "Save & Close" at bounding box center [554, 320] width 56 height 17
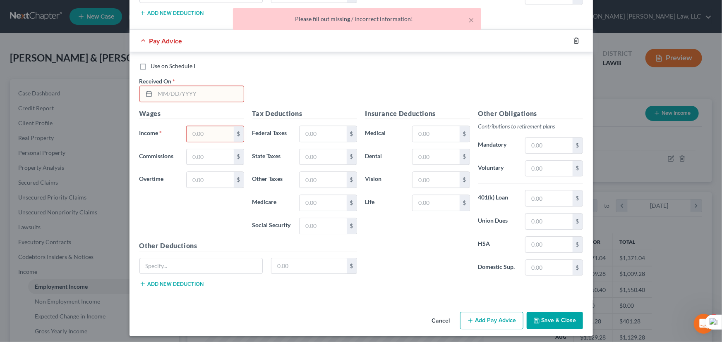
click at [573, 37] on icon "button" at bounding box center [576, 40] width 7 height 7
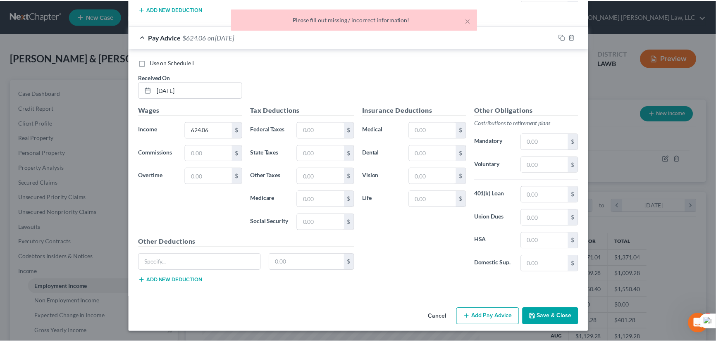
scroll to position [809, 0]
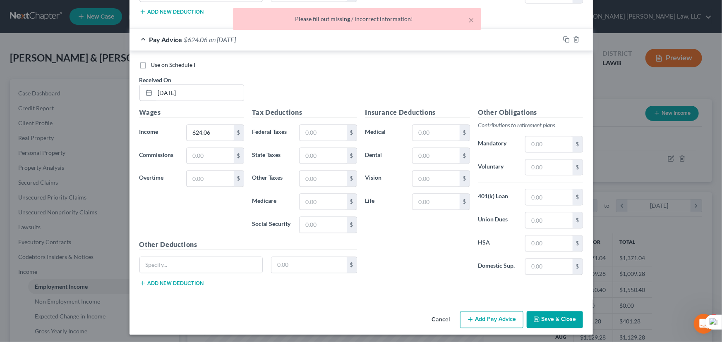
click at [556, 315] on button "Save & Close" at bounding box center [554, 319] width 56 height 17
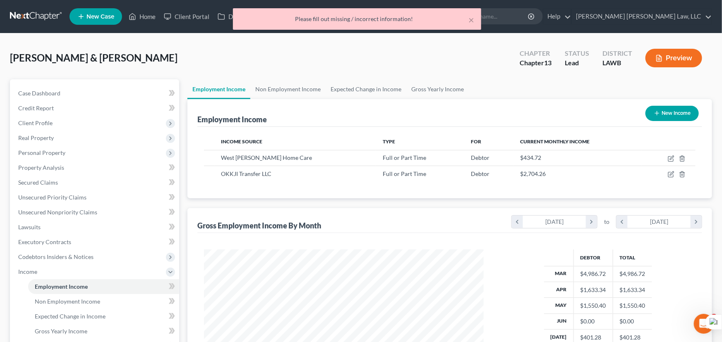
scroll to position [413351, 413206]
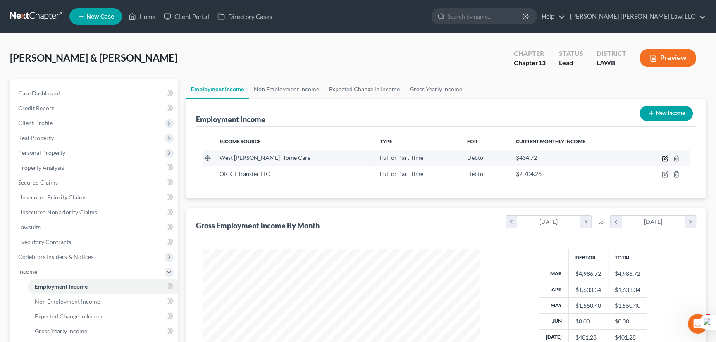
click at [666, 158] on icon "button" at bounding box center [665, 158] width 7 height 7
select select "0"
select select "19"
select select "2"
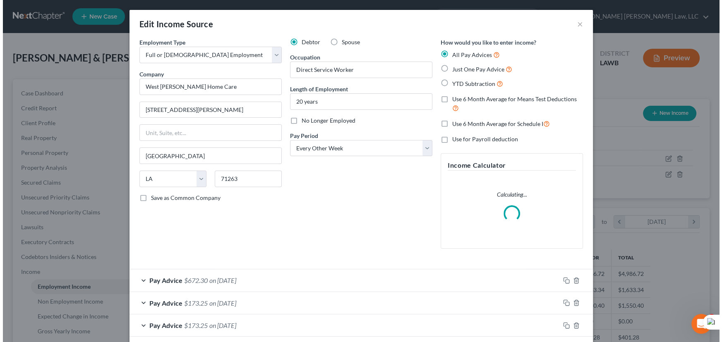
scroll to position [148, 296]
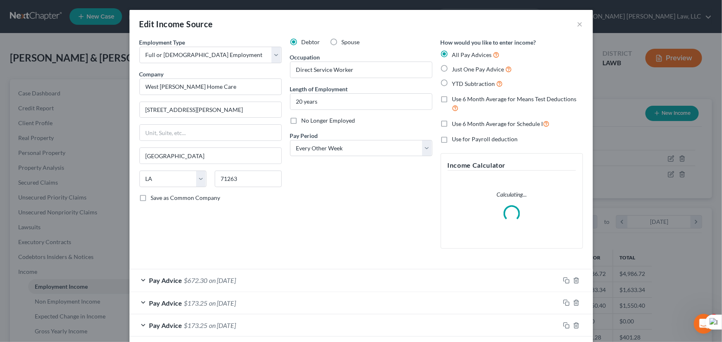
click at [342, 41] on label "Spouse" at bounding box center [351, 42] width 18 height 8
click at [345, 41] on input "Spouse" at bounding box center [347, 40] width 5 height 5
radio input "true"
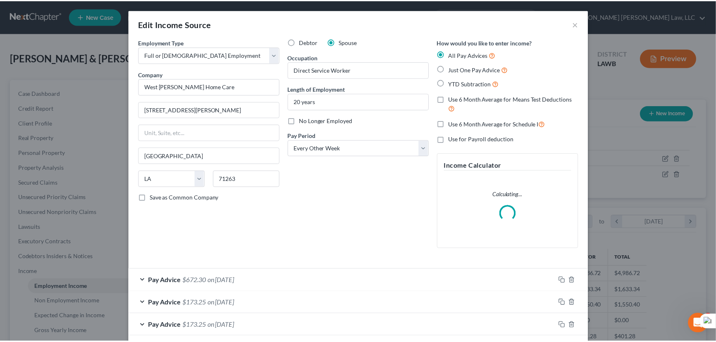
scroll to position [241, 0]
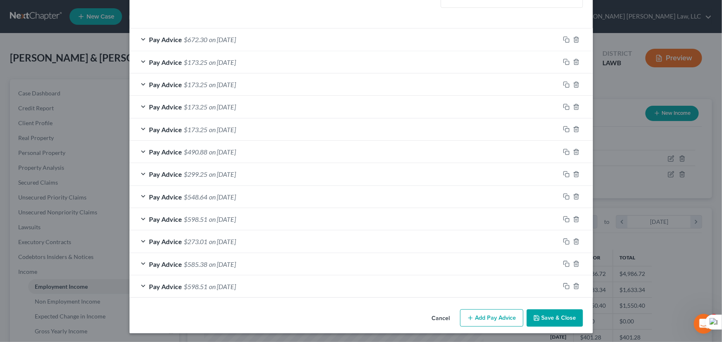
click at [566, 326] on button "Save & Close" at bounding box center [554, 318] width 56 height 17
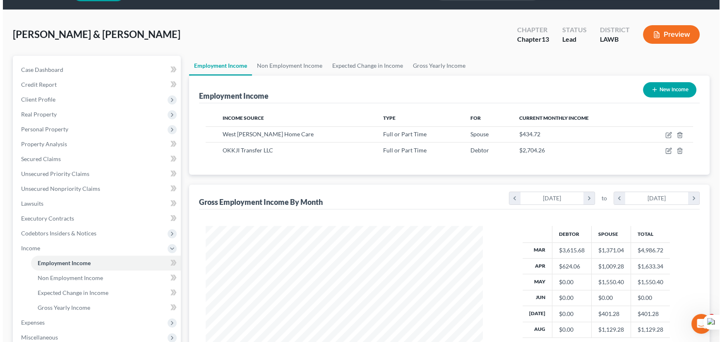
scroll to position [0, 0]
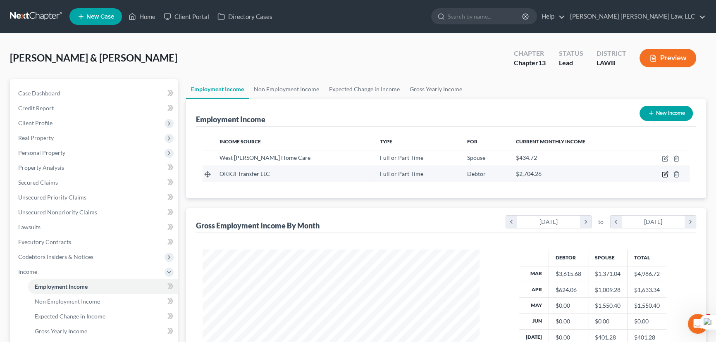
click at [665, 172] on icon "button" at bounding box center [665, 174] width 7 height 7
select select "0"
select select "15"
select select "3"
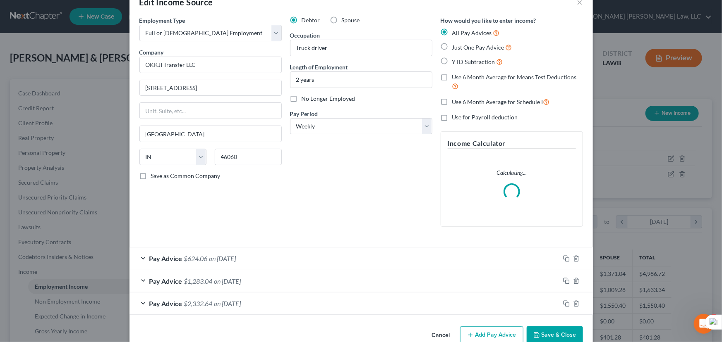
scroll to position [39, 0]
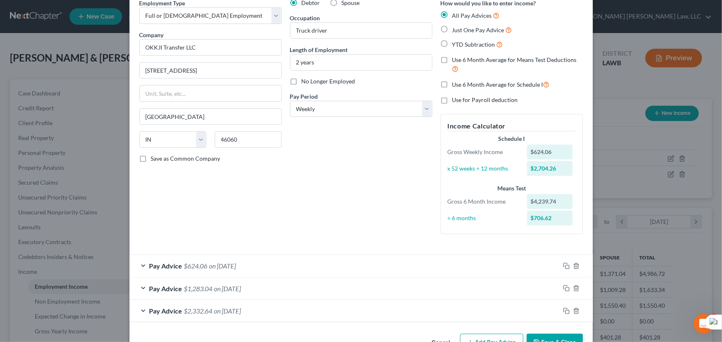
click at [475, 334] on button "Add Pay Advice" at bounding box center [491, 342] width 63 height 17
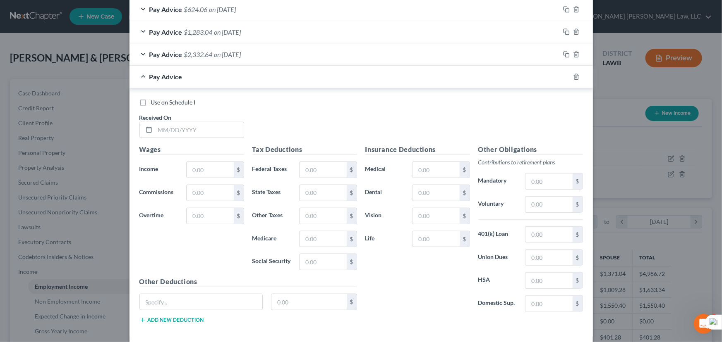
scroll to position [335, 0]
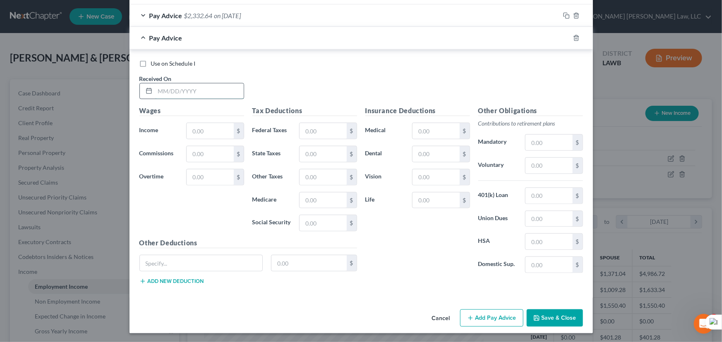
click at [202, 91] on input "text" at bounding box center [199, 92] width 88 height 16
type input "04/16/2025"
click at [211, 131] on input "text" at bounding box center [209, 131] width 47 height 16
drag, startPoint x: 216, startPoint y: 130, endPoint x: 154, endPoint y: 125, distance: 62.2
click at [154, 125] on div "Income * 819.30 $" at bounding box center [191, 131] width 113 height 17
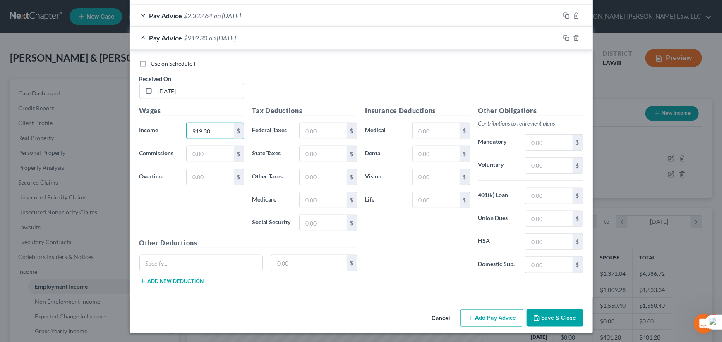
type input "919.30"
click at [515, 313] on button "Add Pay Advice" at bounding box center [491, 318] width 63 height 17
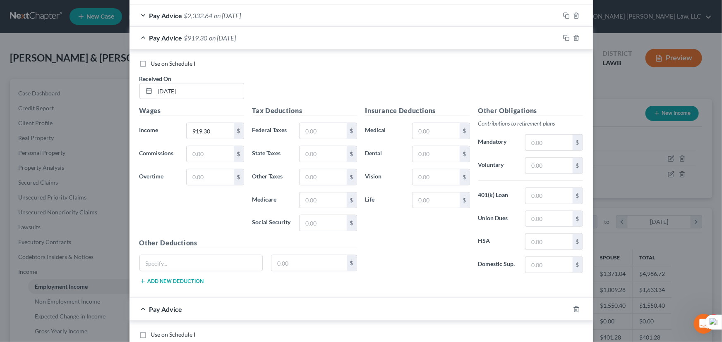
scroll to position [605, 0]
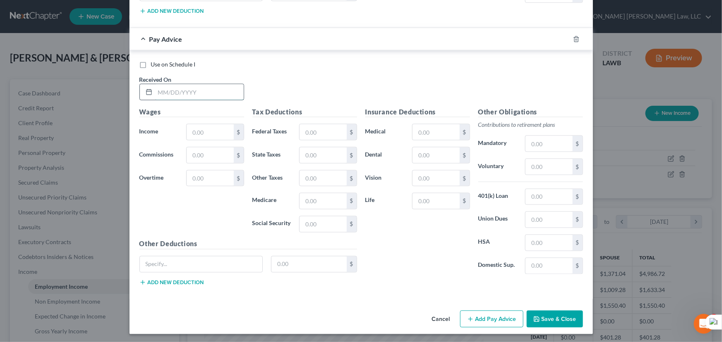
click at [190, 92] on input "text" at bounding box center [199, 92] width 88 height 16
type input "04/22/2025"
click at [207, 128] on input "text" at bounding box center [209, 132] width 47 height 16
type input "502.62"
click at [513, 317] on button "Add Pay Advice" at bounding box center [491, 319] width 63 height 17
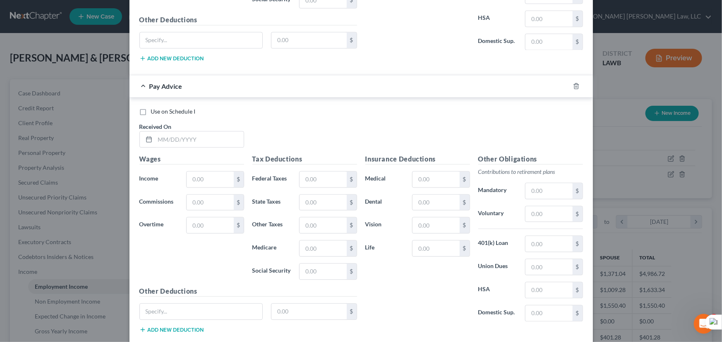
scroll to position [877, 0]
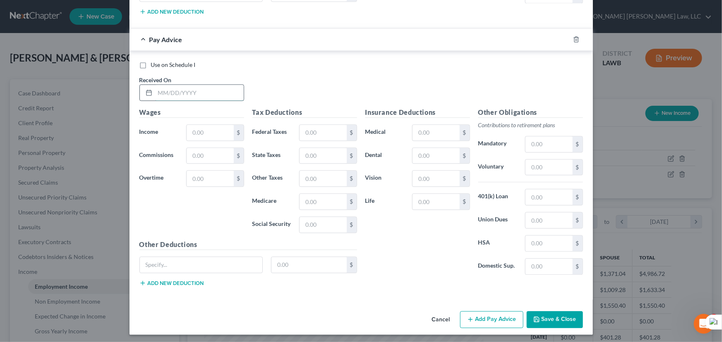
click at [172, 86] on input "text" at bounding box center [199, 93] width 88 height 16
type input "05/13/2025"
click at [187, 130] on input "text" at bounding box center [209, 133] width 47 height 16
type input "1,591.44"
click at [481, 315] on button "Add Pay Advice" at bounding box center [491, 319] width 63 height 17
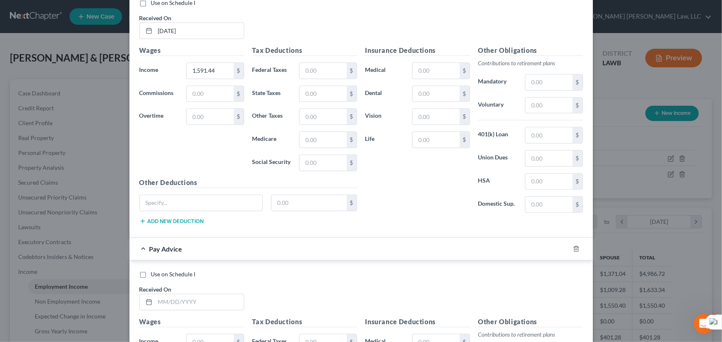
scroll to position [1147, 0]
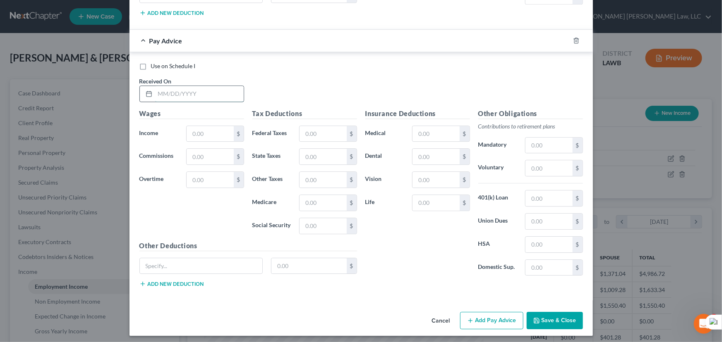
click at [198, 98] on input "text" at bounding box center [199, 94] width 88 height 16
type input "05/20/2025"
click at [197, 145] on div "Wages Income * $ Commissions $ Overtime $" at bounding box center [191, 175] width 113 height 132
click at [206, 134] on input "text" at bounding box center [209, 134] width 47 height 16
click at [207, 129] on input "text" at bounding box center [209, 134] width 47 height 16
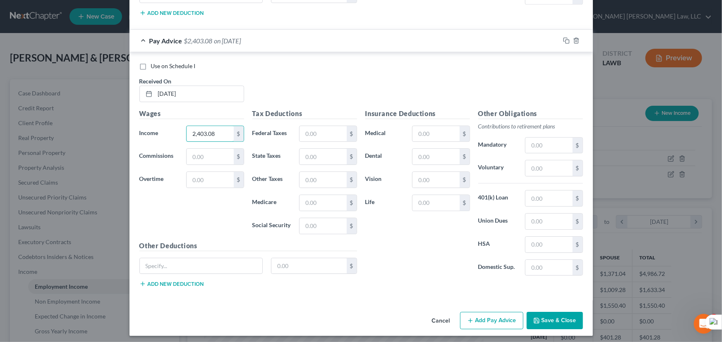
type input "2,403.08"
click at [471, 318] on icon "button" at bounding box center [470, 321] width 7 height 7
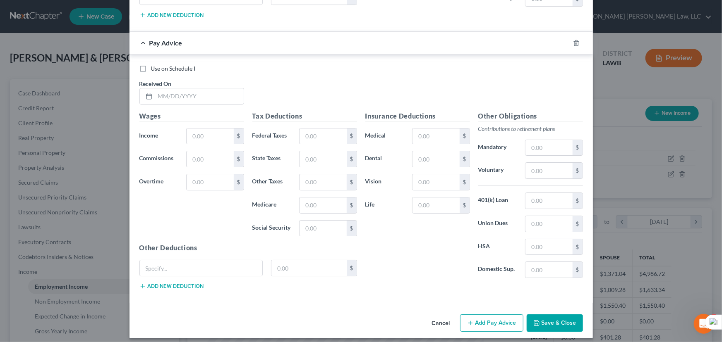
scroll to position [1418, 0]
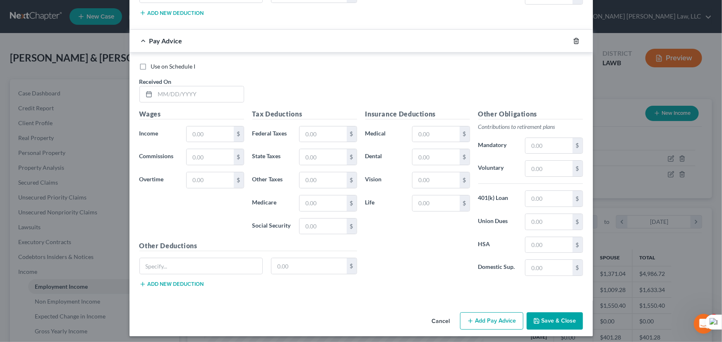
click at [576, 38] on icon "button" at bounding box center [576, 41] width 7 height 7
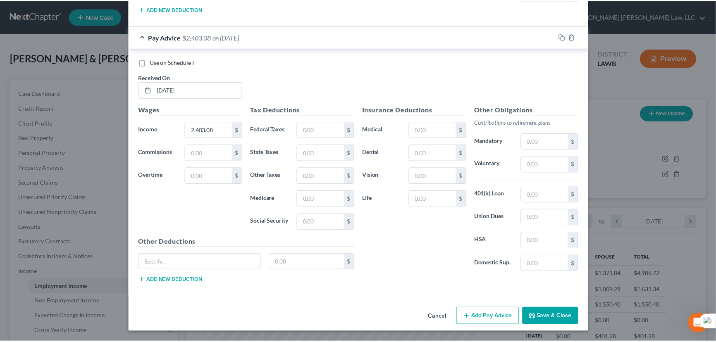
scroll to position [1147, 0]
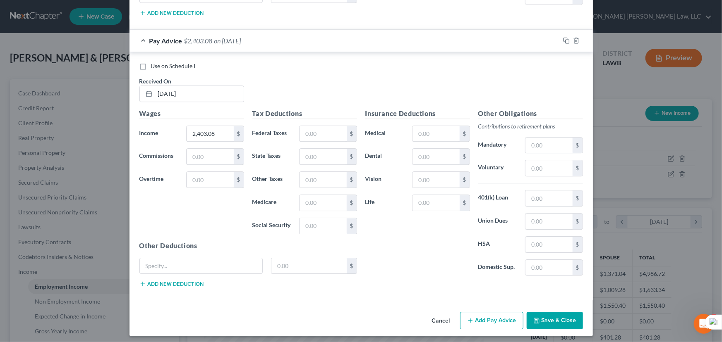
click at [545, 312] on button "Save & Close" at bounding box center [554, 320] width 56 height 17
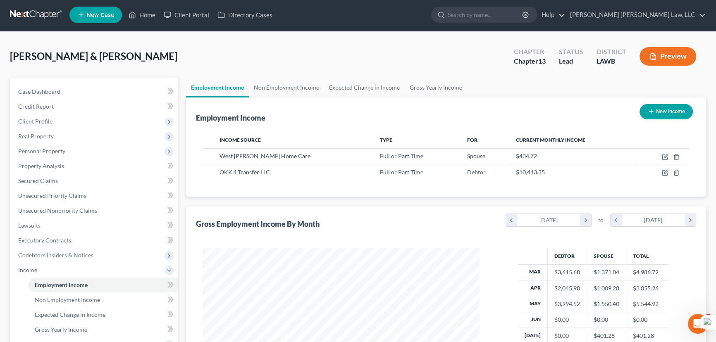
scroll to position [0, 0]
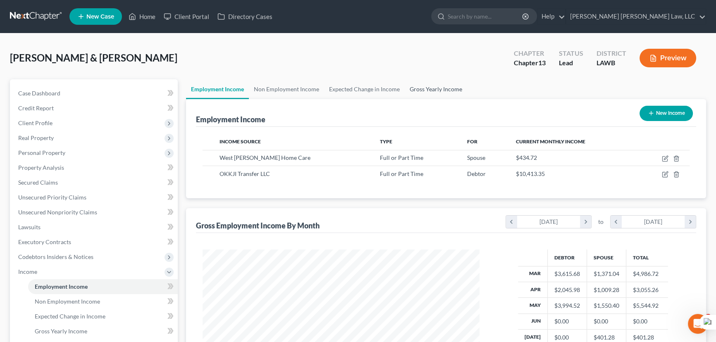
drag, startPoint x: 420, startPoint y: 93, endPoint x: 393, endPoint y: 105, distance: 29.3
click at [420, 93] on link "Gross Yearly Income" at bounding box center [436, 89] width 62 height 20
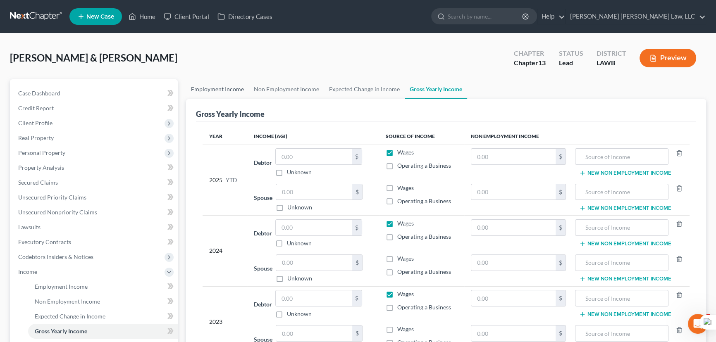
drag, startPoint x: 220, startPoint y: 78, endPoint x: 227, endPoint y: 86, distance: 10.9
click at [220, 79] on div "Hall, Waylon & Tina Upgraded Chapter Chapter 13 Status Lead District LAWB Previ…" at bounding box center [358, 266] width 696 height 446
click at [220, 81] on link "Employment Income" at bounding box center [217, 89] width 63 height 20
click at [227, 86] on link "Employment Income" at bounding box center [217, 89] width 63 height 20
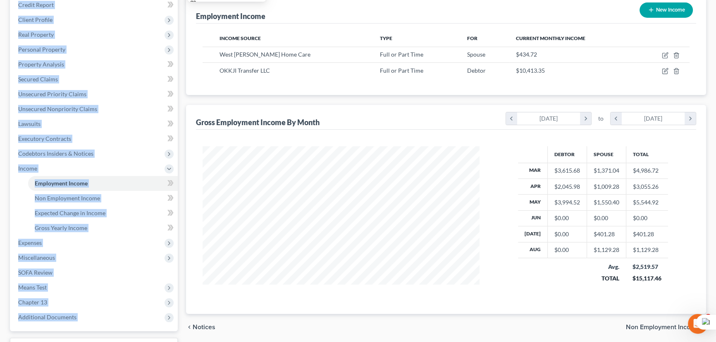
scroll to position [20, 0]
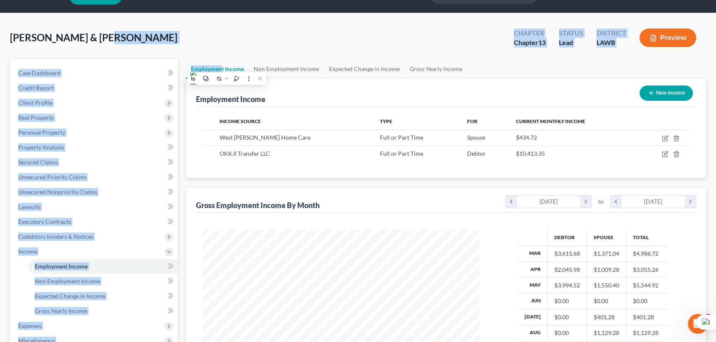
click at [451, 40] on div "Hall, Waylon & Tina Upgraded Chapter Chapter 13 Status Lead District LAWB Previ…" at bounding box center [358, 41] width 696 height 36
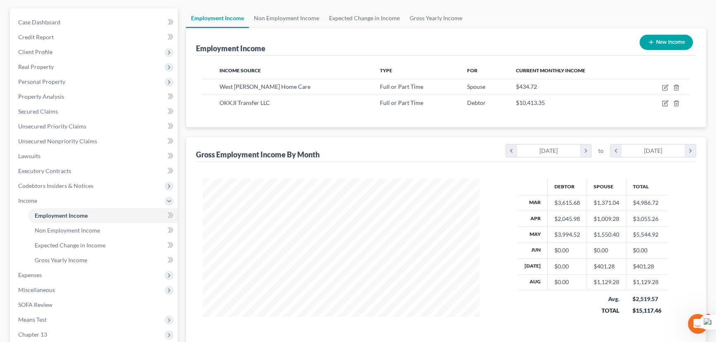
scroll to position [58, 0]
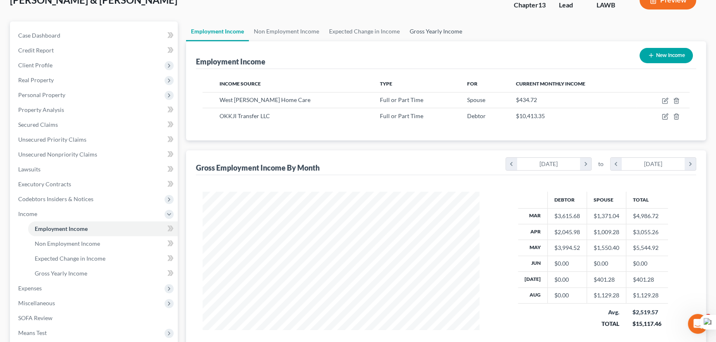
click at [434, 38] on link "Gross Yearly Income" at bounding box center [436, 32] width 62 height 20
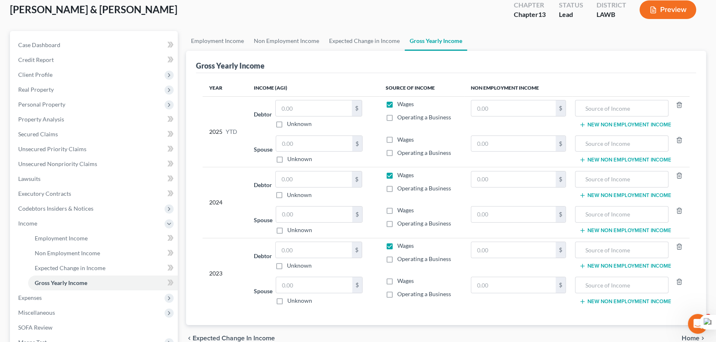
scroll to position [112, 0]
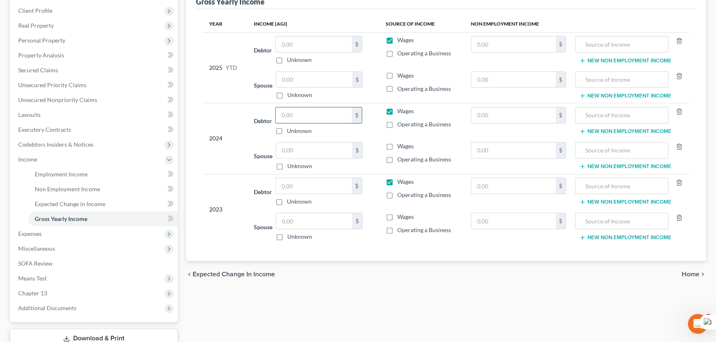
drag, startPoint x: 330, startPoint y: 105, endPoint x: 327, endPoint y: 115, distance: 10.9
click at [328, 110] on td "Debtor $ Unknown Balance Undetermined $ Unknown" at bounding box center [313, 121] width 132 height 36
click at [327, 115] on input "text" at bounding box center [314, 116] width 76 height 16
type input "53,101"
drag, startPoint x: 321, startPoint y: 184, endPoint x: 696, endPoint y: 257, distance: 382.4
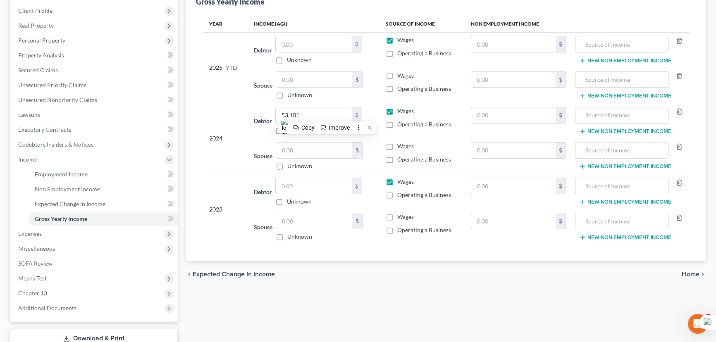
click at [321, 184] on input "text" at bounding box center [314, 186] width 76 height 16
click at [314, 198] on div "Unknown" at bounding box center [318, 202] width 87 height 8
click at [313, 180] on input "text" at bounding box center [314, 186] width 76 height 16
click at [291, 184] on input "text" at bounding box center [314, 186] width 76 height 16
type input "42,407"
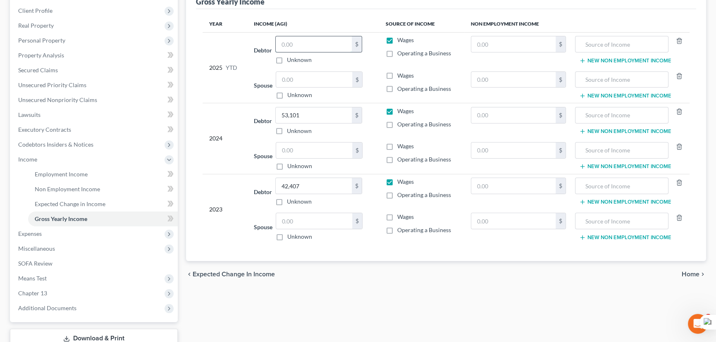
click at [311, 40] on input "text" at bounding box center [314, 44] width 76 height 16
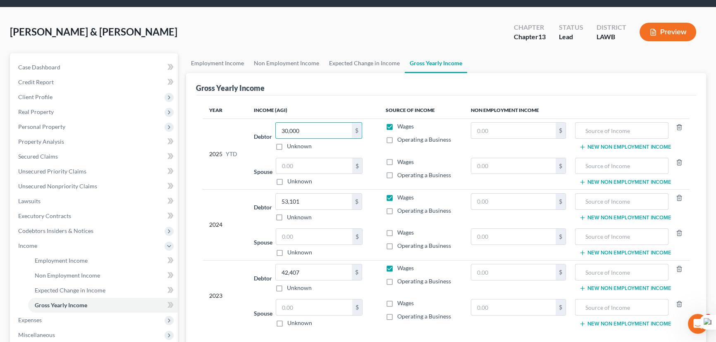
scroll to position [0, 0]
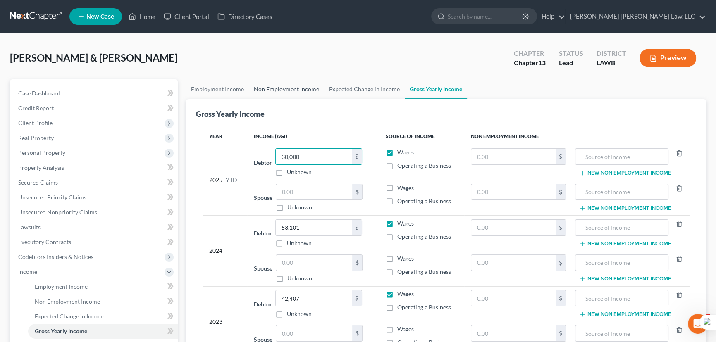
type input "30,000"
click at [291, 90] on link "Non Employment Income" at bounding box center [286, 89] width 75 height 20
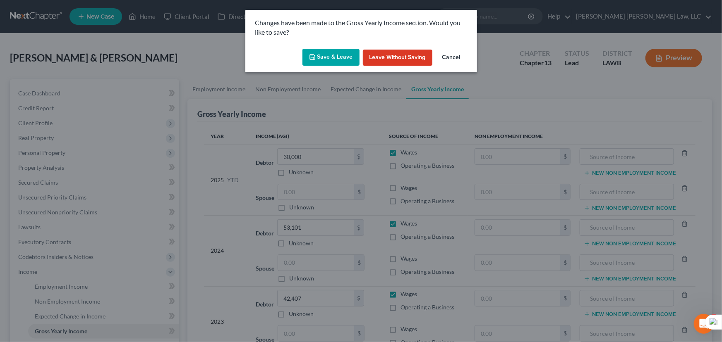
click at [330, 49] on button "Save & Leave" at bounding box center [330, 57] width 57 height 17
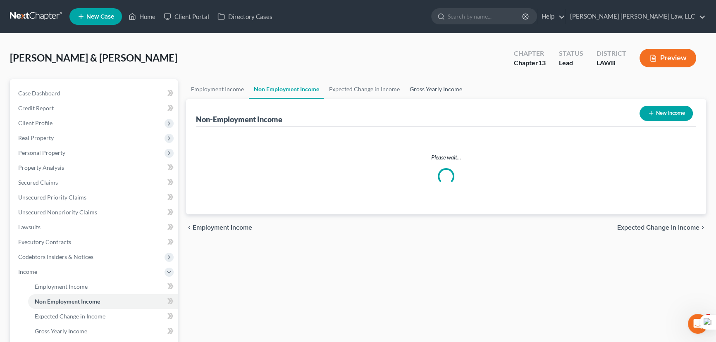
click at [428, 90] on link "Gross Yearly Income" at bounding box center [436, 89] width 62 height 20
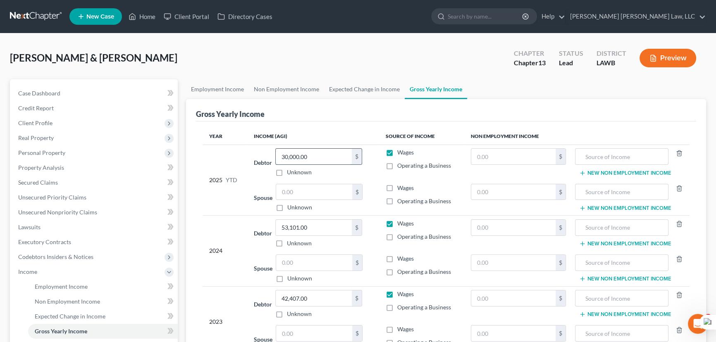
click at [327, 156] on input "30,000.00" at bounding box center [314, 157] width 76 height 16
click at [287, 173] on label "Unknown" at bounding box center [299, 172] width 25 height 8
click at [290, 173] on input "Unknown" at bounding box center [292, 170] width 5 height 5
checkbox input "true"
type input "0.00"
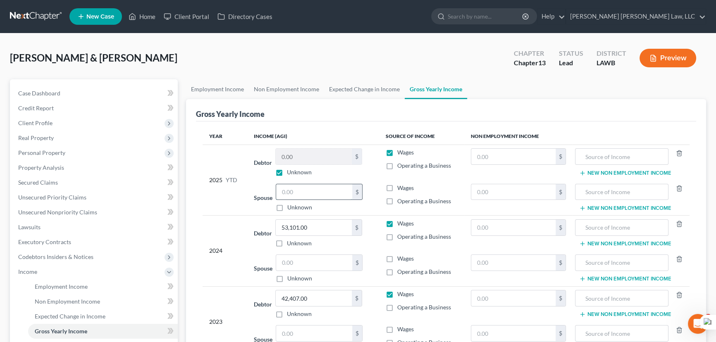
click at [284, 195] on input "text" at bounding box center [314, 192] width 76 height 16
click at [264, 81] on link "Non Employment Income" at bounding box center [286, 89] width 75 height 20
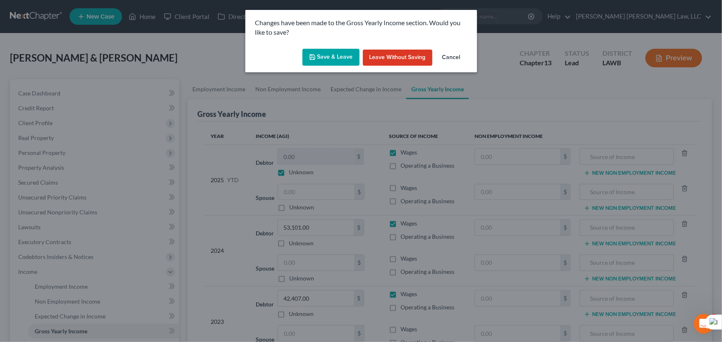
click at [346, 60] on button "Save & Leave" at bounding box center [330, 57] width 57 height 17
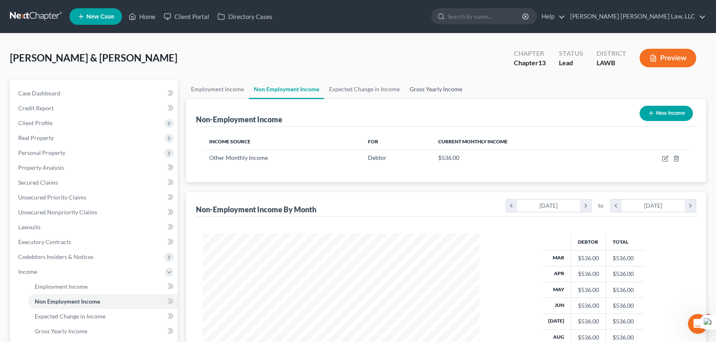
click at [428, 82] on link "Gross Yearly Income" at bounding box center [436, 89] width 62 height 20
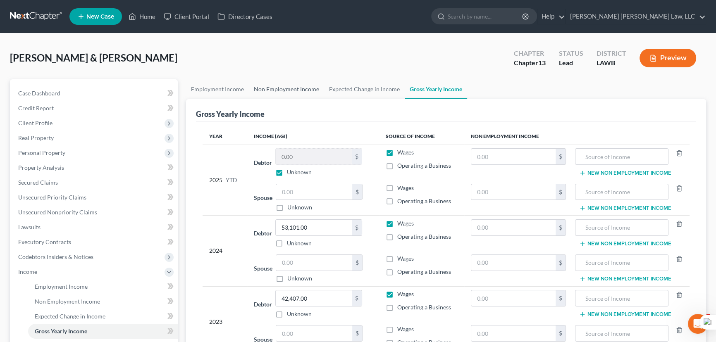
click at [273, 86] on link "Non Employment Income" at bounding box center [286, 89] width 75 height 20
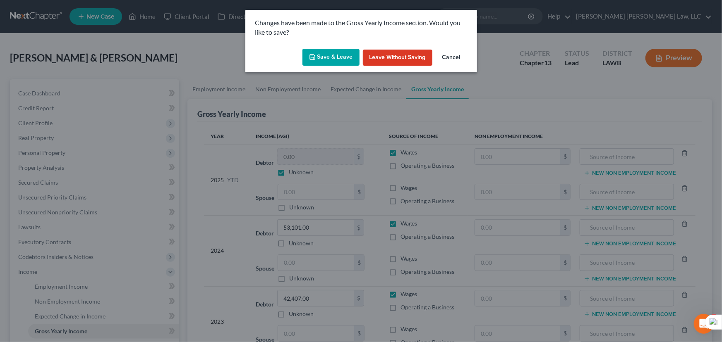
click at [324, 55] on button "Save & Leave" at bounding box center [330, 57] width 57 height 17
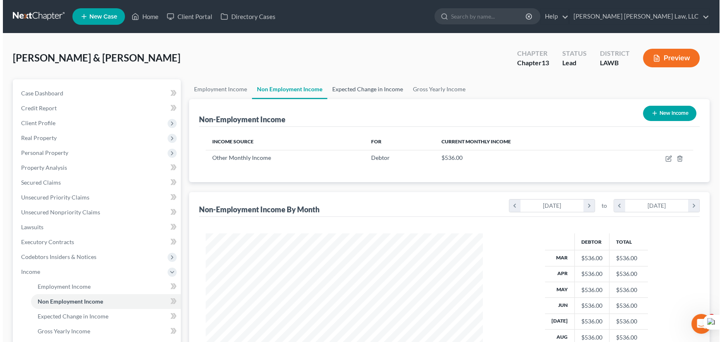
scroll to position [148, 294]
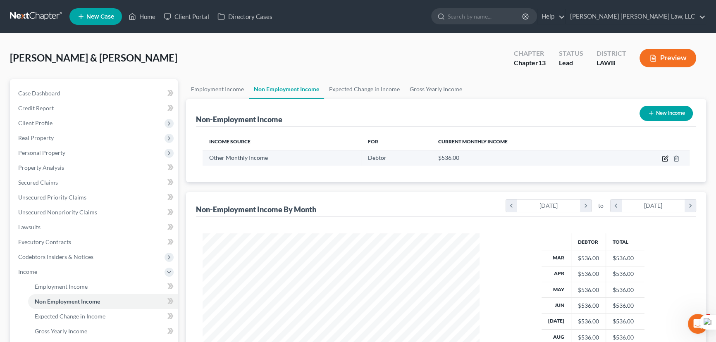
click at [668, 158] on icon "button" at bounding box center [665, 158] width 7 height 7
select select "13"
select select "0"
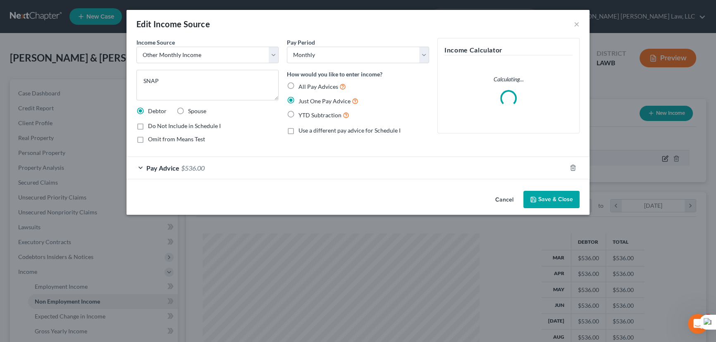
scroll to position [148, 296]
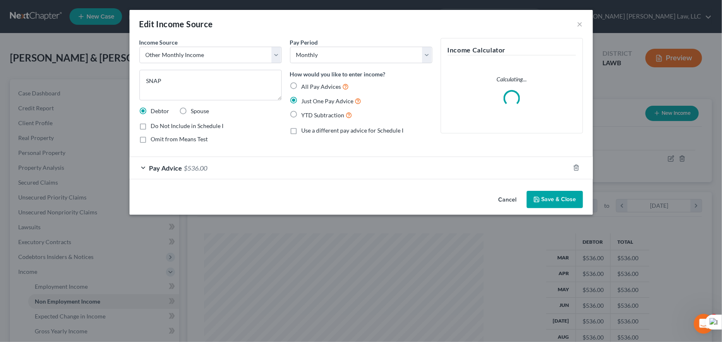
click at [557, 201] on button "Save & Close" at bounding box center [554, 199] width 56 height 17
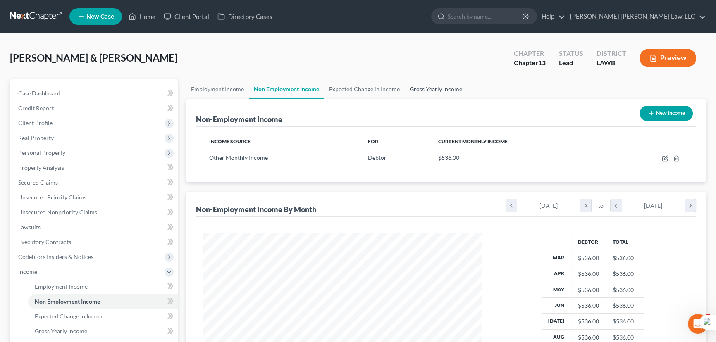
scroll to position [413351, 413206]
click at [432, 90] on link "Gross Yearly Income" at bounding box center [436, 89] width 62 height 20
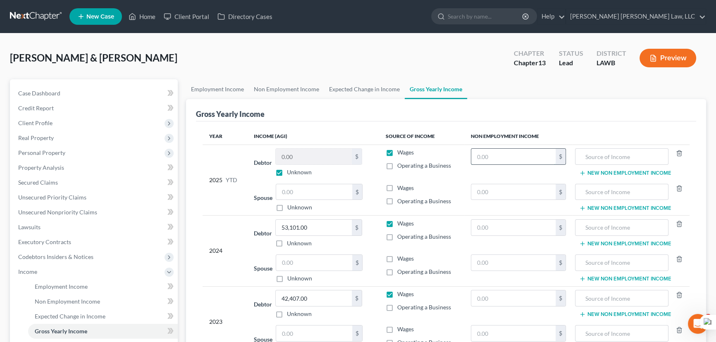
click at [480, 158] on input "text" at bounding box center [513, 157] width 84 height 16
type input "4,288"
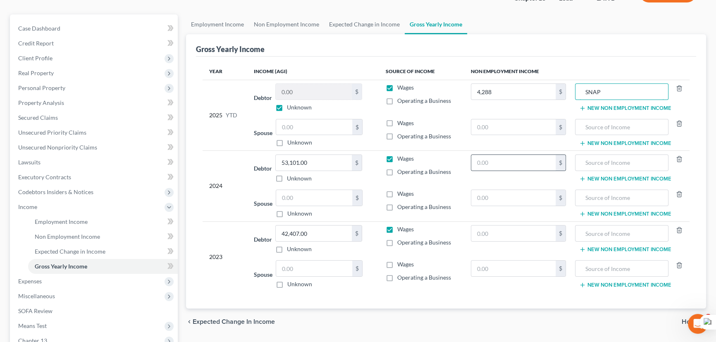
scroll to position [75, 0]
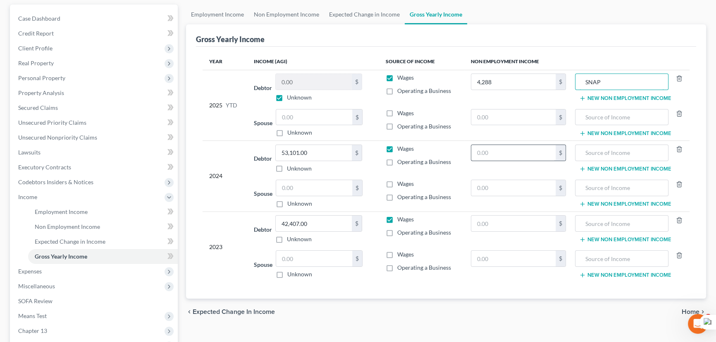
type input "SNAP"
click at [494, 148] on input "text" at bounding box center [513, 153] width 84 height 16
type input "6,432"
click at [603, 155] on input "text" at bounding box center [622, 153] width 84 height 16
type input "SNAP"
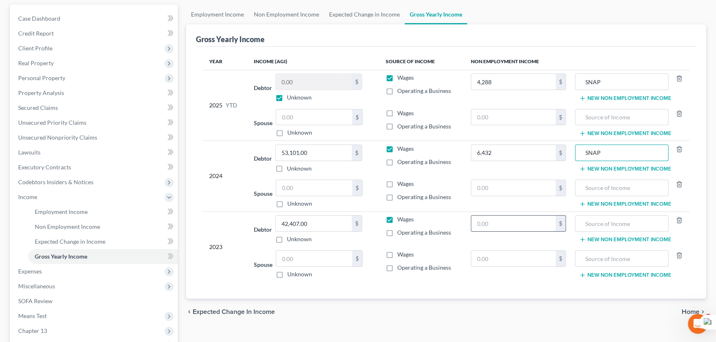
click at [501, 221] on input "text" at bounding box center [513, 224] width 84 height 16
type input "6,432"
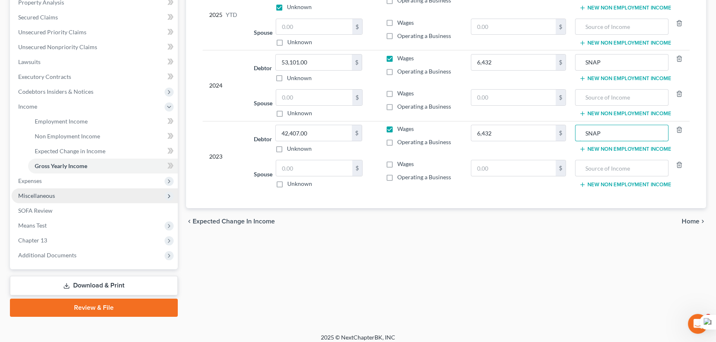
scroll to position [170, 0]
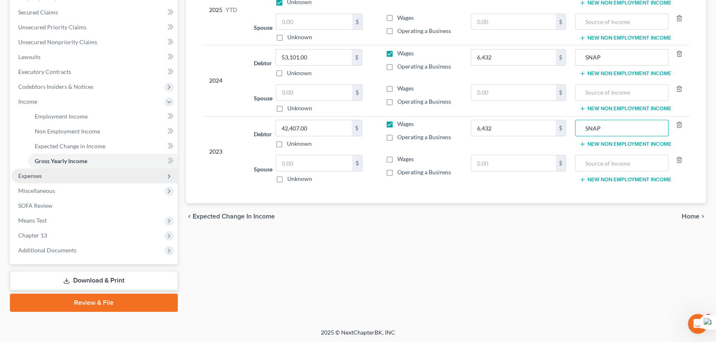
type input "SNAP"
drag, startPoint x: 112, startPoint y: 171, endPoint x: 99, endPoint y: 177, distance: 14.1
click at [112, 171] on span "Expenses" at bounding box center [95, 176] width 166 height 15
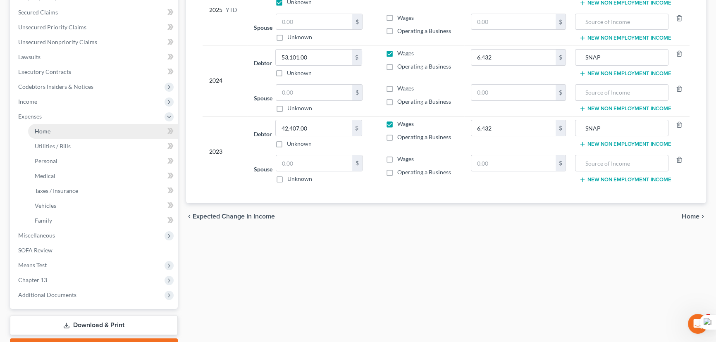
click at [80, 126] on link "Home" at bounding box center [103, 131] width 150 height 15
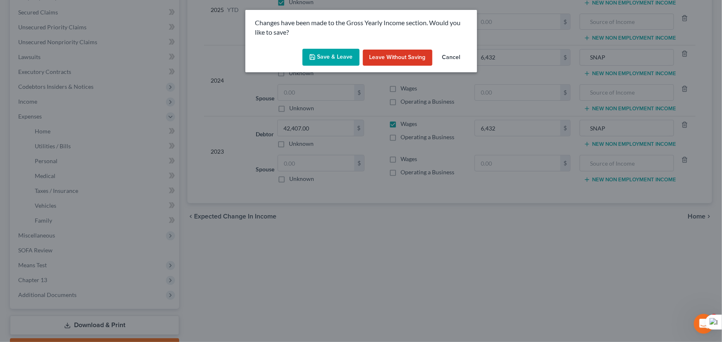
click at [327, 60] on button "Save & Leave" at bounding box center [330, 57] width 57 height 17
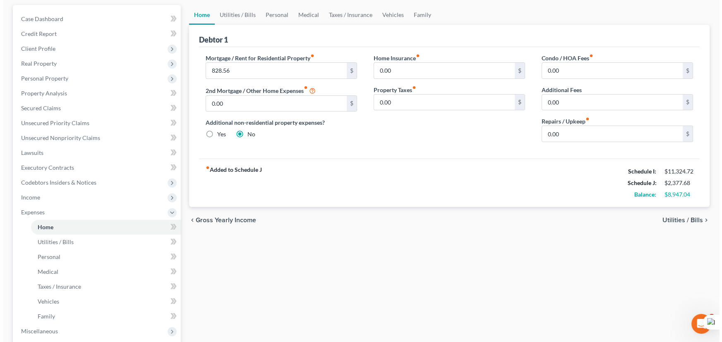
scroll to position [75, 0]
click at [69, 201] on span "Income" at bounding box center [95, 197] width 166 height 15
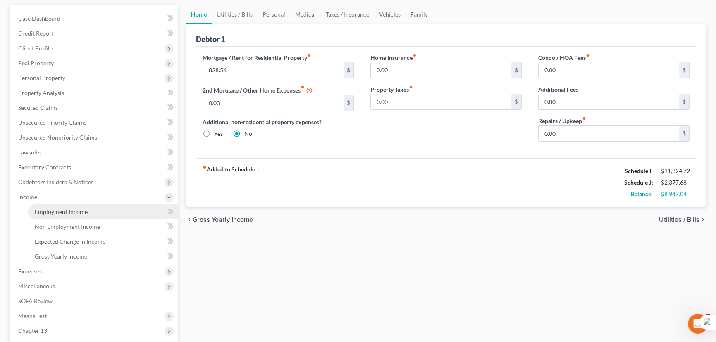
click at [70, 210] on span "Employment Income" at bounding box center [61, 211] width 53 height 7
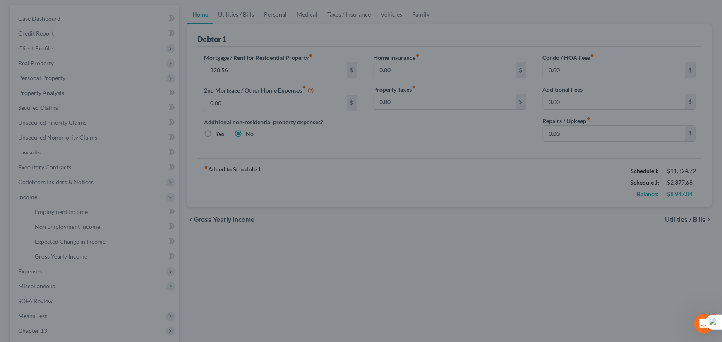
click at [91, 210] on div at bounding box center [361, 171] width 722 height 342
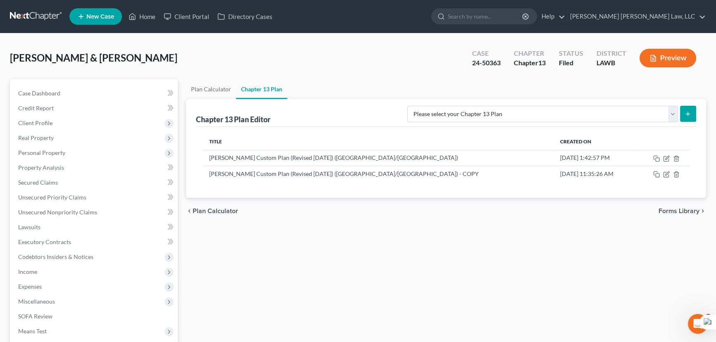
click at [23, 11] on link at bounding box center [36, 16] width 53 height 15
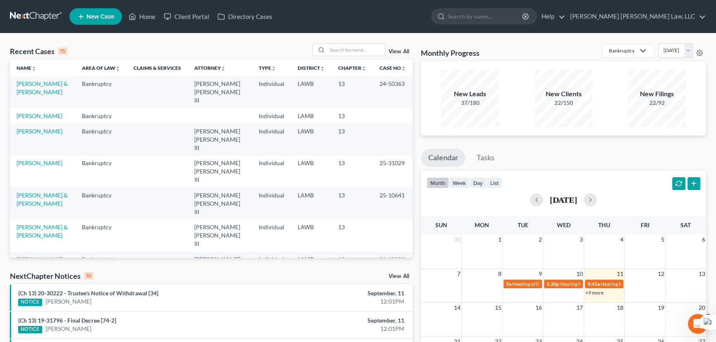
drag, startPoint x: 0, startPoint y: 130, endPoint x: 283, endPoint y: 6, distance: 309.4
click at [27, 113] on div "Recent Cases 15 View All Name unfold_more expand_more expand_less Area of Law u…" at bounding box center [358, 310] width 716 height 555
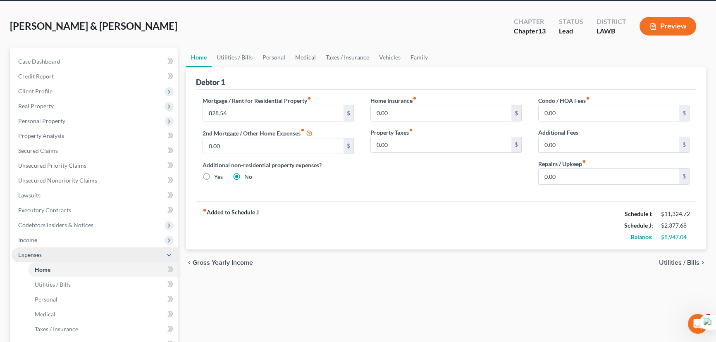
scroll to position [75, 0]
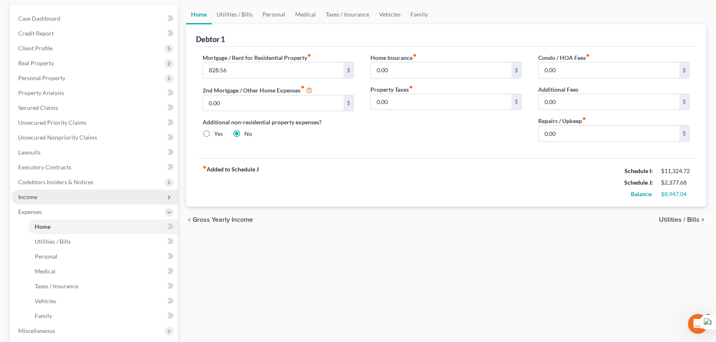
click at [59, 194] on span "Income" at bounding box center [95, 197] width 166 height 15
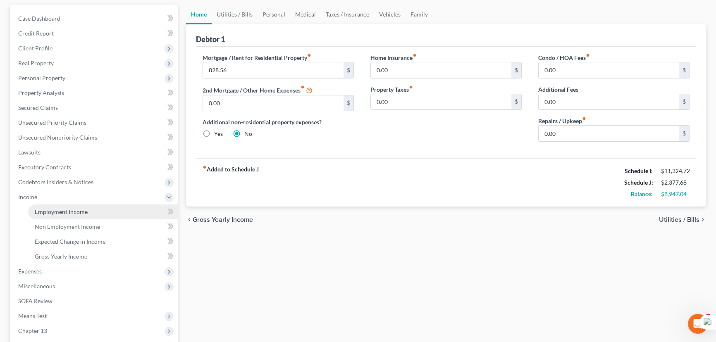
click at [66, 206] on link "Employment Income" at bounding box center [103, 212] width 150 height 15
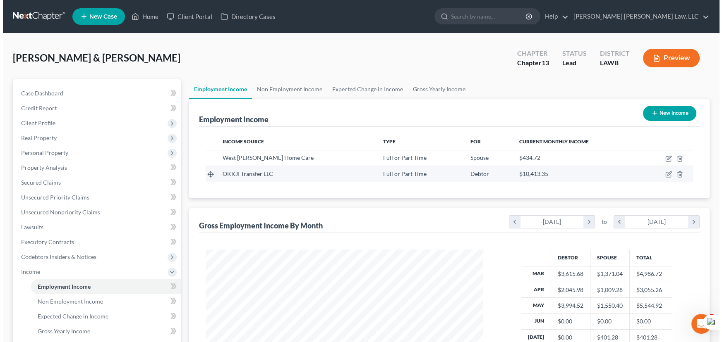
scroll to position [148, 294]
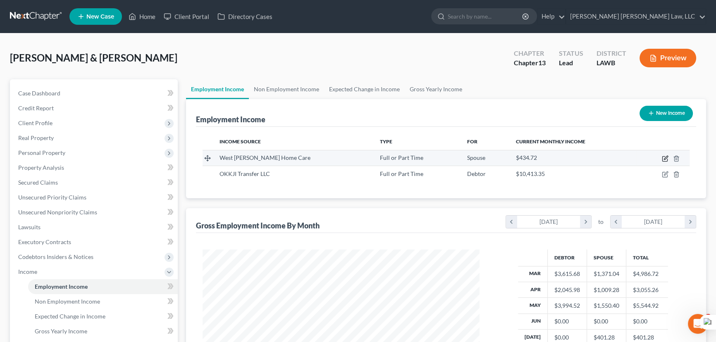
click at [667, 158] on icon "button" at bounding box center [666, 158] width 4 height 4
select select "0"
select select "19"
select select "2"
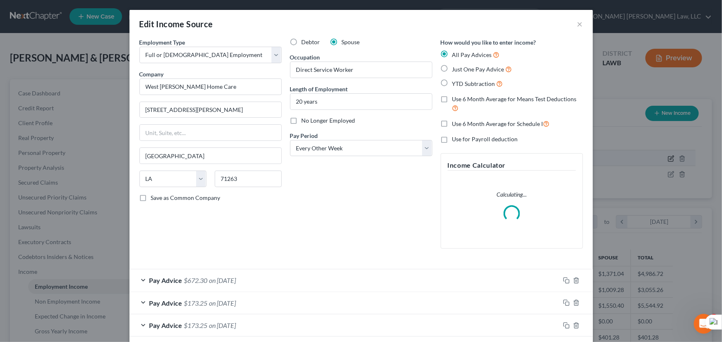
scroll to position [148, 296]
click at [452, 99] on label "Use 6 Month Average for Means Test Deductions" at bounding box center [517, 104] width 131 height 18
click at [455, 99] on input "Use 6 Month Average for Means Test Deductions" at bounding box center [457, 97] width 5 height 5
checkbox input "true"
click at [452, 127] on label "Use 6 Month Average for Schedule I" at bounding box center [501, 124] width 98 height 10
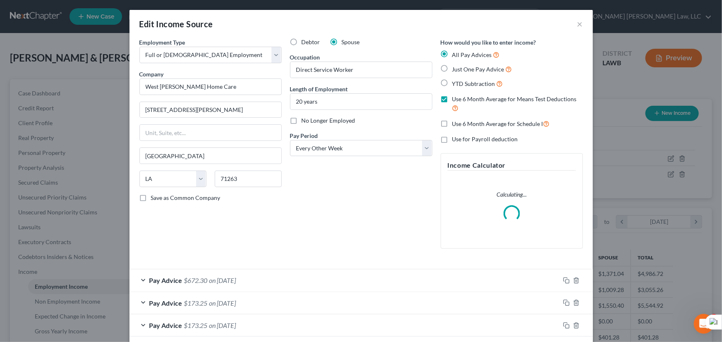
click at [455, 124] on input "Use 6 Month Average for Schedule I" at bounding box center [457, 121] width 5 height 5
click at [452, 121] on label "Use 6 Month Average for Schedule I" at bounding box center [501, 124] width 98 height 10
click at [455, 121] on input "Use 6 Month Average for Schedule I" at bounding box center [457, 121] width 5 height 5
click at [452, 123] on label "Use 6 Month Average for Schedule I" at bounding box center [501, 124] width 98 height 10
click at [455, 123] on input "Use 6 Month Average for Schedule I" at bounding box center [457, 121] width 5 height 5
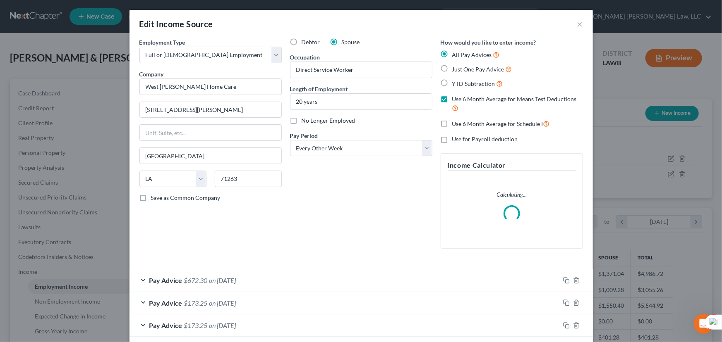
checkbox input "true"
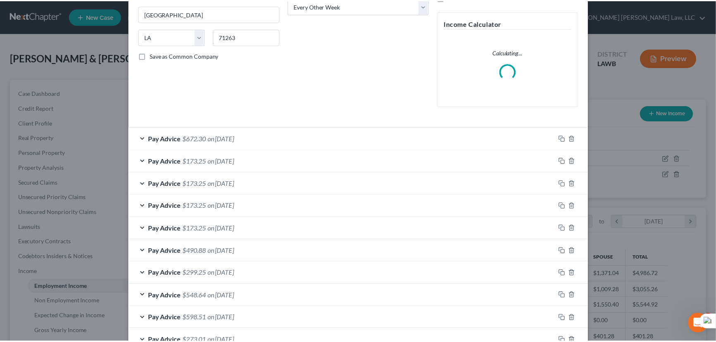
scroll to position [225, 0]
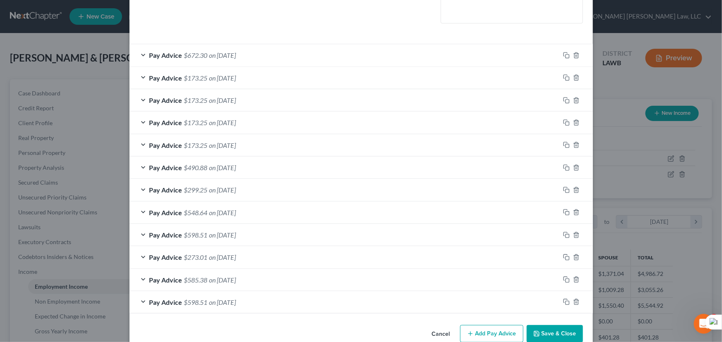
click at [545, 332] on button "Save & Close" at bounding box center [554, 333] width 56 height 17
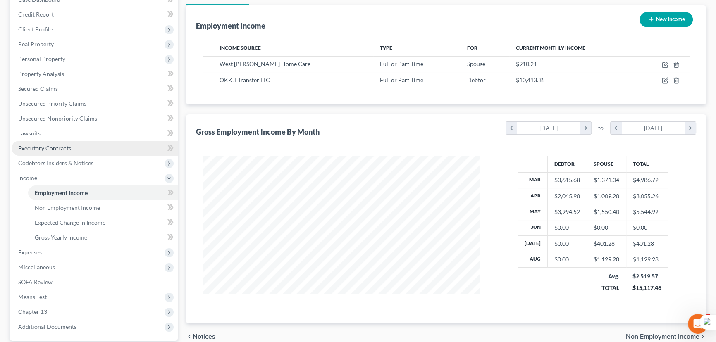
scroll to position [150, 0]
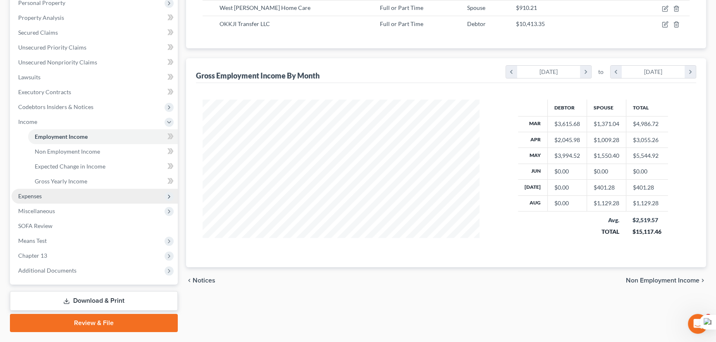
click at [53, 201] on span "Expenses" at bounding box center [95, 196] width 166 height 15
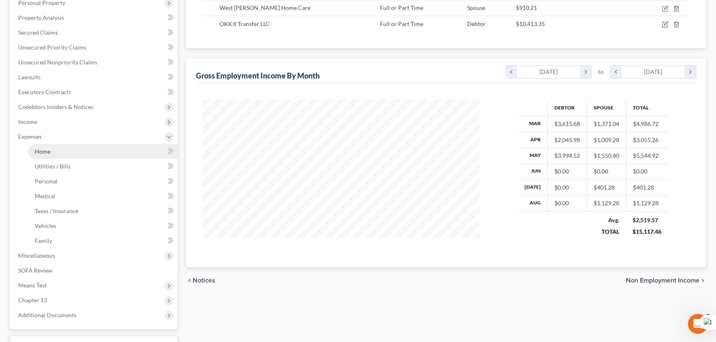
click at [53, 153] on link "Home" at bounding box center [103, 151] width 150 height 15
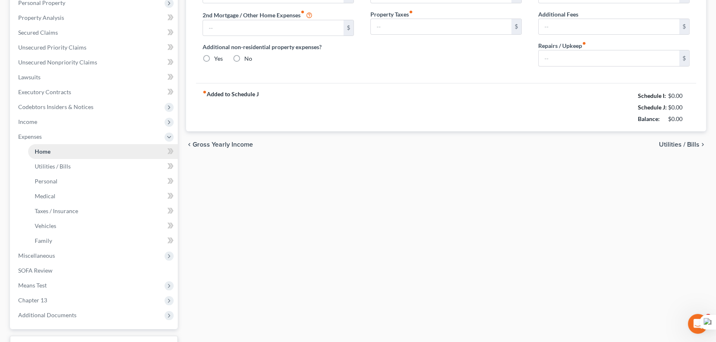
scroll to position [100, 0]
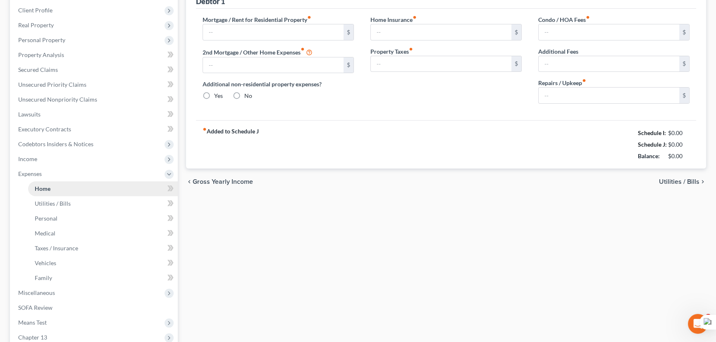
type input "828.56"
type input "0.00"
radio input "true"
type input "0.00"
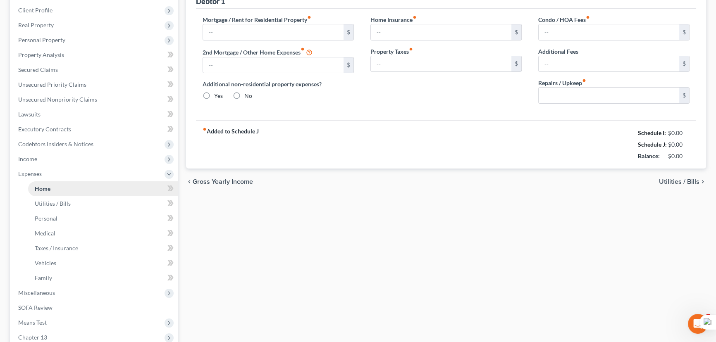
type input "0.00"
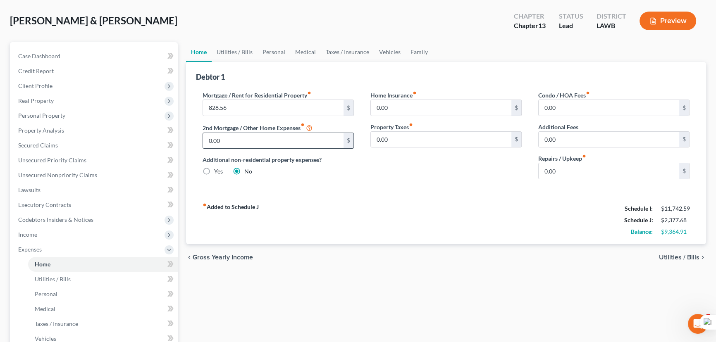
scroll to position [0, 0]
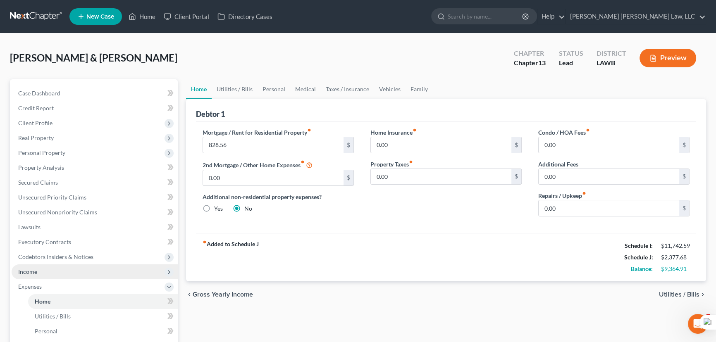
click at [59, 270] on span "Income" at bounding box center [95, 272] width 166 height 15
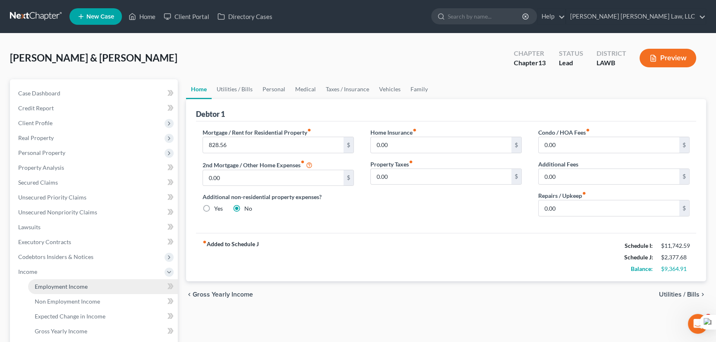
click at [62, 285] on span "Employment Income" at bounding box center [61, 286] width 53 height 7
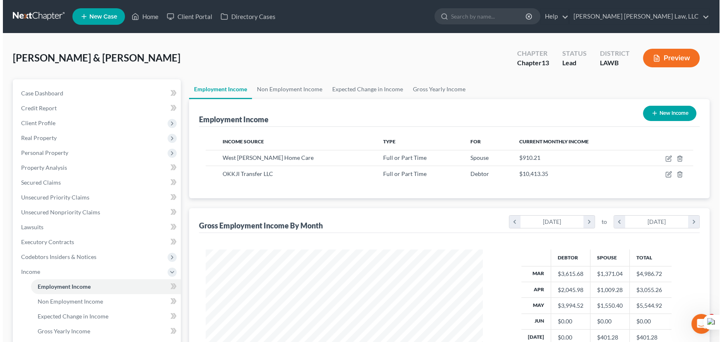
scroll to position [148, 294]
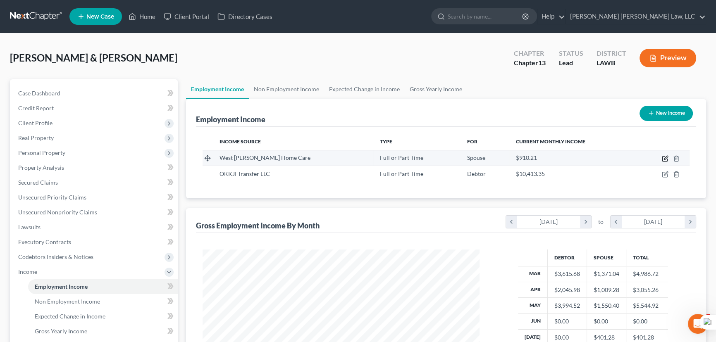
click at [667, 157] on icon "button" at bounding box center [665, 158] width 7 height 7
select select "0"
select select "19"
select select "2"
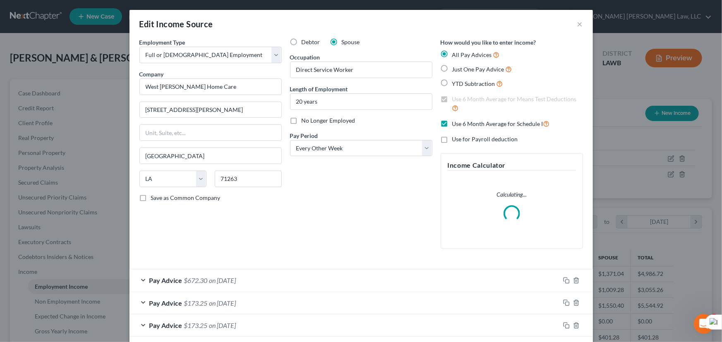
scroll to position [148, 296]
click at [452, 126] on label "Use 6 Month Average for Schedule I" at bounding box center [501, 124] width 98 height 10
click at [455, 124] on input "Use 6 Month Average for Schedule I" at bounding box center [457, 121] width 5 height 5
checkbox input "false"
click at [452, 98] on label "Use 6 Month Average for Means Test Deductions" at bounding box center [517, 104] width 131 height 18
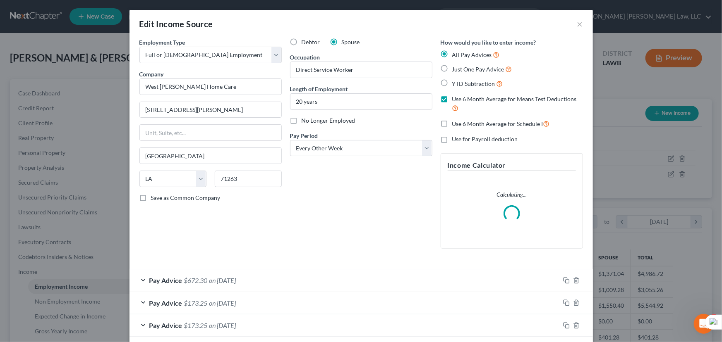
click at [455, 98] on input "Use 6 Month Average for Means Test Deductions" at bounding box center [457, 97] width 5 height 5
checkbox input "false"
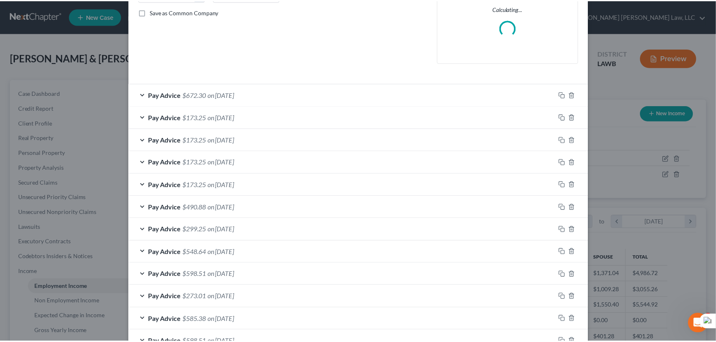
scroll to position [225, 0]
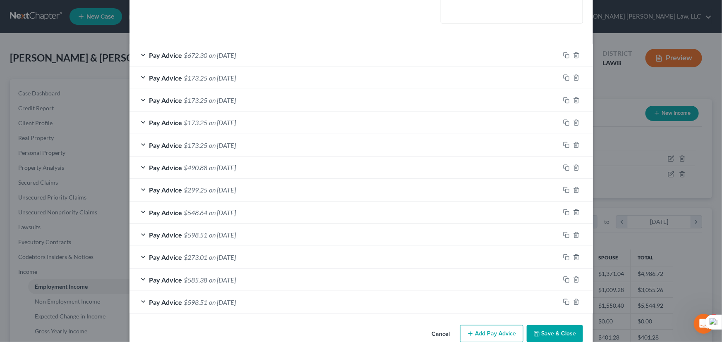
click at [547, 329] on button "Save & Close" at bounding box center [554, 333] width 56 height 17
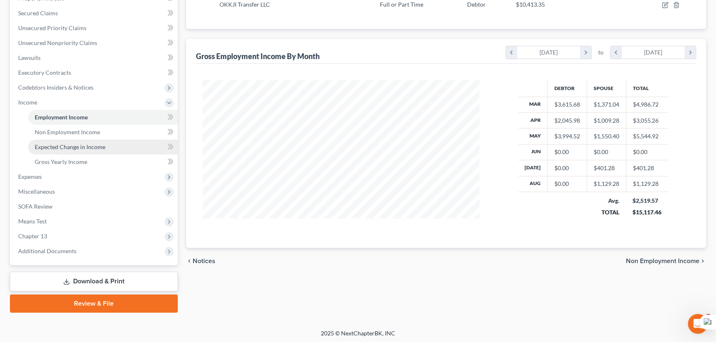
scroll to position [170, 0]
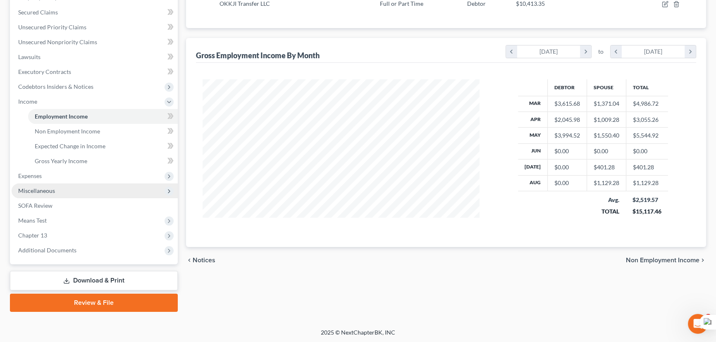
click at [76, 184] on span "Miscellaneous" at bounding box center [95, 191] width 166 height 15
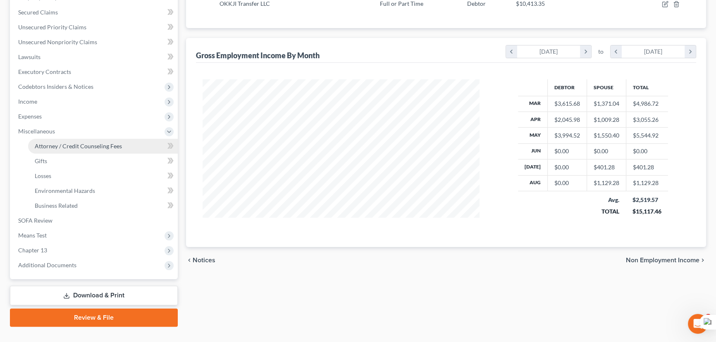
click at [79, 144] on span "Attorney / Credit Counseling Fees" at bounding box center [78, 146] width 87 height 7
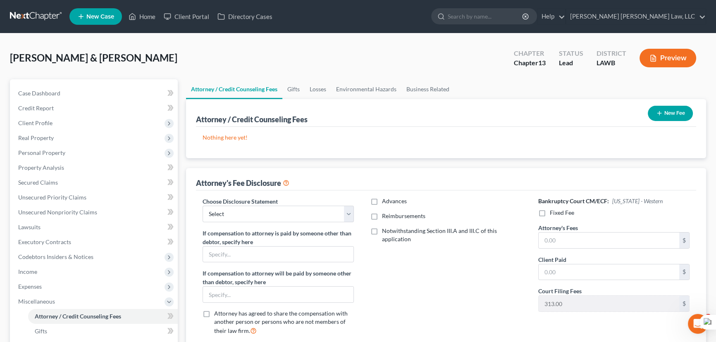
click at [673, 117] on button "New Fee" at bounding box center [670, 113] width 45 height 15
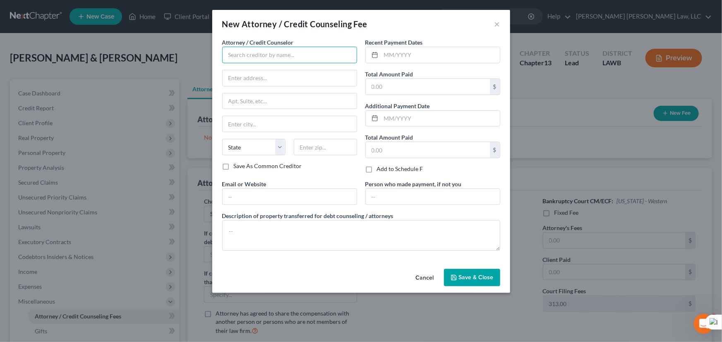
click at [280, 54] on input "text" at bounding box center [289, 55] width 135 height 17
type input "E Orum Young Law Office"
type input "200 Washington Street"
type input "Monroe"
select select "19"
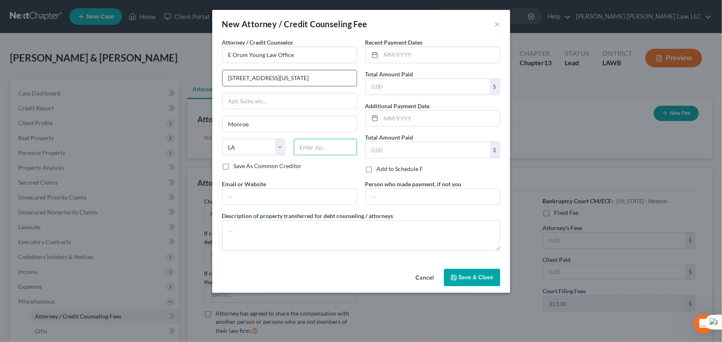
type input "71201"
click at [398, 54] on input "text" at bounding box center [440, 55] width 119 height 16
type input "09/2025"
click at [416, 87] on input "text" at bounding box center [428, 87] width 124 height 16
type input "365"
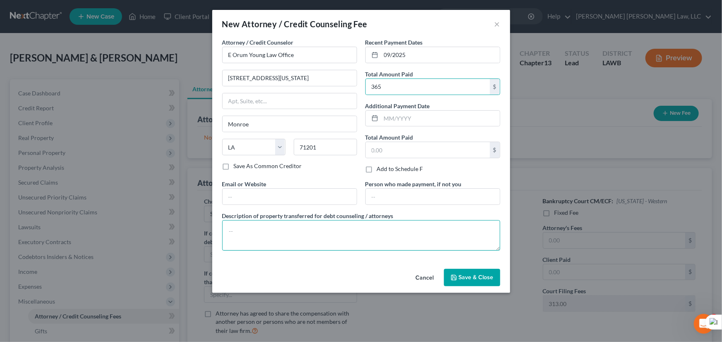
click at [408, 227] on textarea at bounding box center [361, 235] width 278 height 31
type textarea "credit report, credit counseling, filing fee"
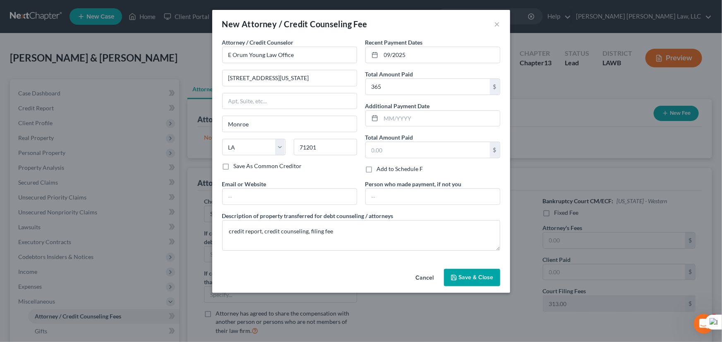
click at [469, 280] on span "Save & Close" at bounding box center [476, 277] width 35 height 7
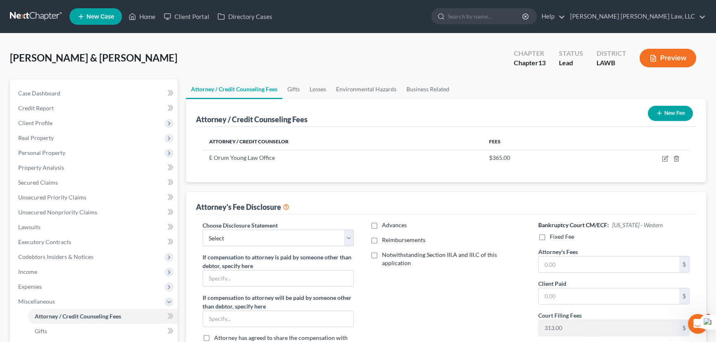
click at [339, 215] on div "Choose Disclosure Statement Select LAEB 2016 Bankruptcy Rule 2016(B) Disclosure…" at bounding box center [446, 296] width 500 height 162
click at [85, 118] on span "Client Profile" at bounding box center [95, 123] width 166 height 15
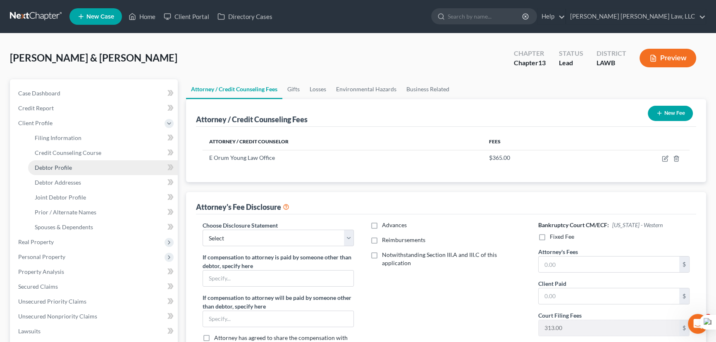
click at [83, 165] on link "Debtor Profile" at bounding box center [103, 167] width 150 height 15
select select "1"
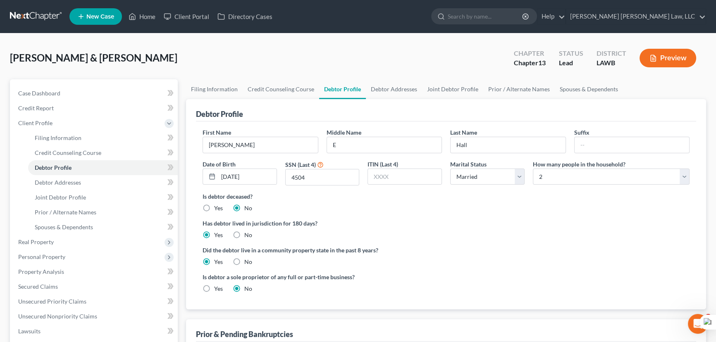
click at [339, 83] on link "Debtor Profile" at bounding box center [342, 89] width 47 height 20
click at [378, 86] on link "Debtor Addresses" at bounding box center [394, 89] width 56 height 20
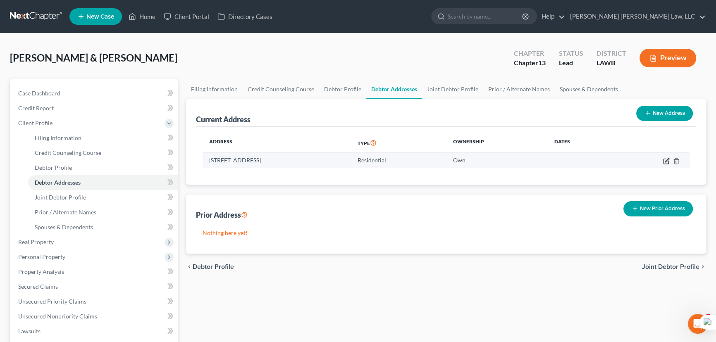
click at [664, 162] on icon "button" at bounding box center [666, 161] width 5 height 5
select select "19"
select select "0"
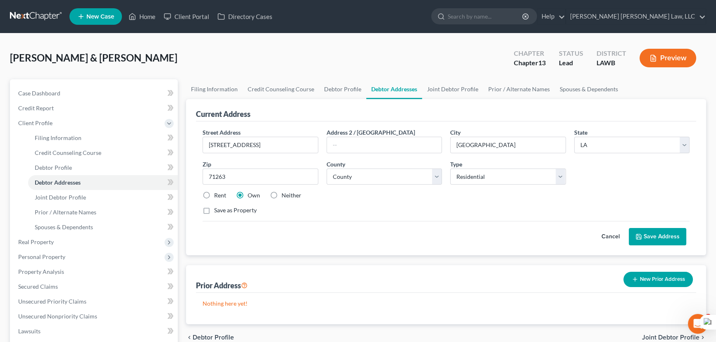
click at [659, 245] on div "Street Address * 6377 Hwy 2 Address 2 / PO Box City * Oak Grove State * State A…" at bounding box center [446, 189] width 500 height 134
click at [660, 238] on button "Save Address" at bounding box center [657, 236] width 57 height 17
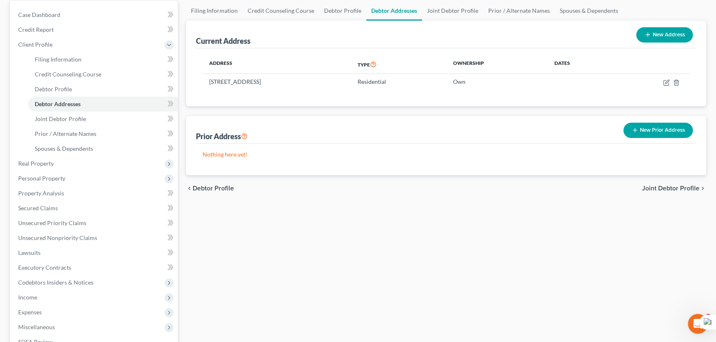
scroll to position [215, 0]
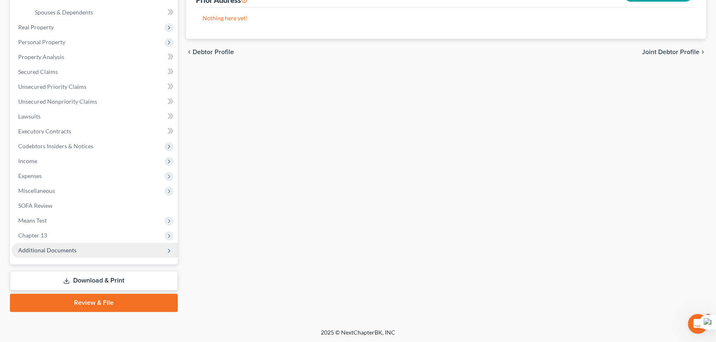
click at [90, 247] on span "Additional Documents" at bounding box center [95, 250] width 166 height 15
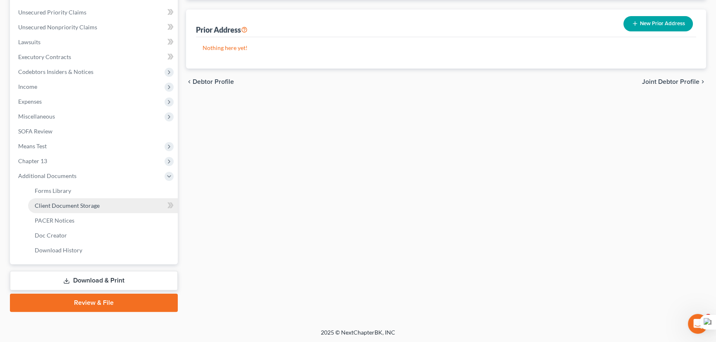
click at [84, 206] on span "Client Document Storage" at bounding box center [67, 205] width 65 height 7
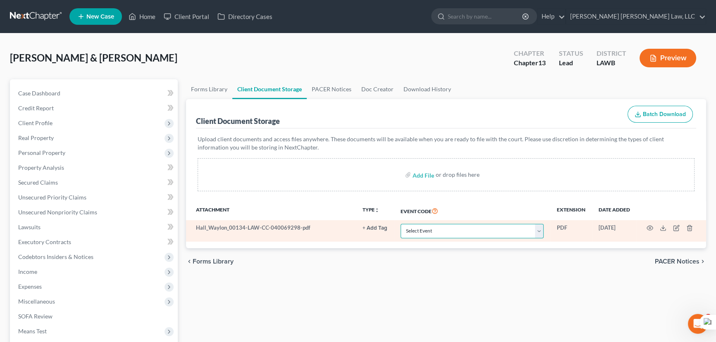
click at [454, 229] on select "Select Event 20 Largest Unsecured Creditors Amended Creditor Matrix (Fee) Amend…" at bounding box center [472, 231] width 143 height 14
select select "9"
click at [401, 224] on select "Select Event 20 Largest Unsecured Creditors Amended Creditor Matrix (Fee) Amend…" at bounding box center [472, 231] width 143 height 14
select select "9"
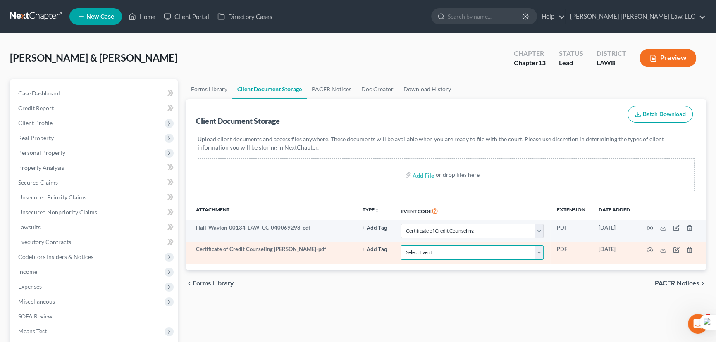
click at [470, 254] on select "Select Event 20 Largest Unsecured Creditors Amended Creditor Matrix (Fee) Amend…" at bounding box center [472, 253] width 143 height 14
select select "9"
click at [401, 246] on select "Select Event 20 Largest Unsecured Creditors Amended Creditor Matrix (Fee) Amend…" at bounding box center [472, 253] width 143 height 14
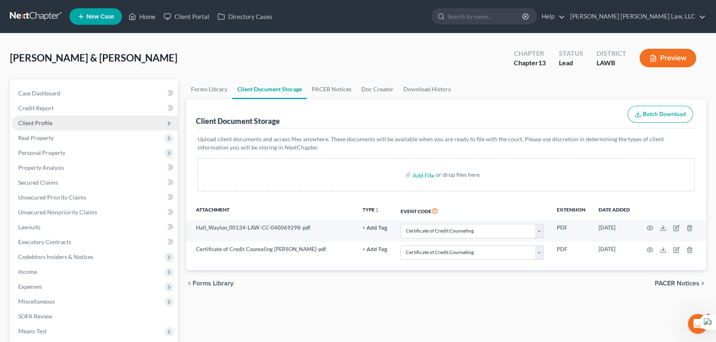
click at [87, 120] on span "Client Profile" at bounding box center [95, 123] width 166 height 15
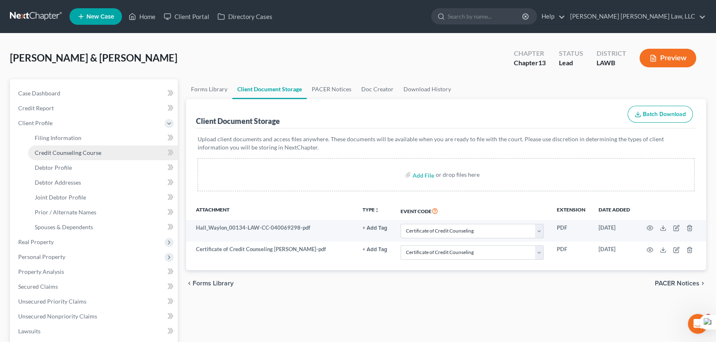
click at [97, 151] on span "Credit Counseling Course" at bounding box center [68, 152] width 67 height 7
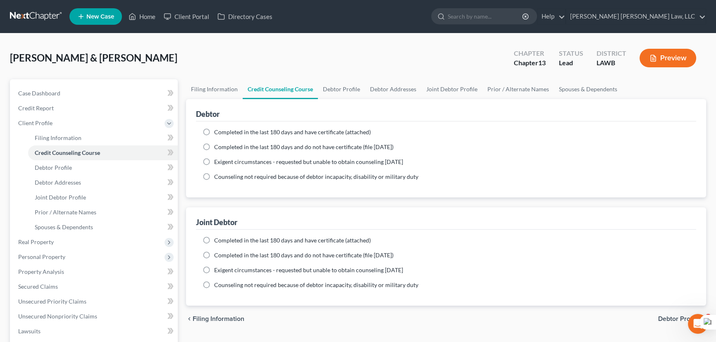
click at [214, 147] on label "Completed in the last 180 days and do not have certificate (file within 14 days)" at bounding box center [303, 147] width 179 height 8
click at [218, 147] on input "Completed in the last 180 days and do not have certificate (file within 14 days)" at bounding box center [220, 145] width 5 height 5
radio input "true"
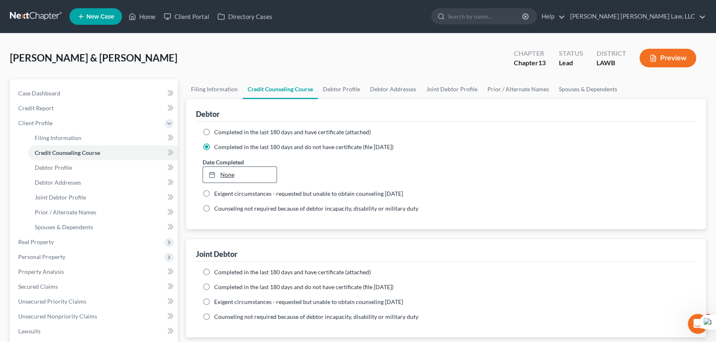
click at [222, 174] on link "None" at bounding box center [240, 175] width 74 height 16
type input "9/11/2025"
click at [214, 287] on label "Completed in the last 180 days and do not have certificate (file within 14 days)" at bounding box center [303, 287] width 179 height 8
click at [218, 287] on input "Completed in the last 180 days and do not have certificate (file within 14 days)" at bounding box center [220, 285] width 5 height 5
radio input "true"
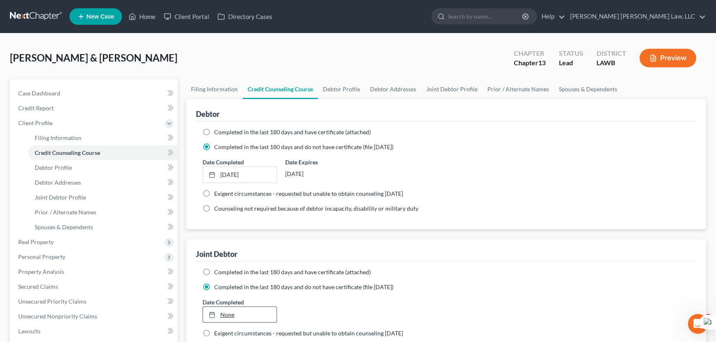
click at [233, 313] on link "None" at bounding box center [240, 315] width 74 height 16
type input "9/11/2025"
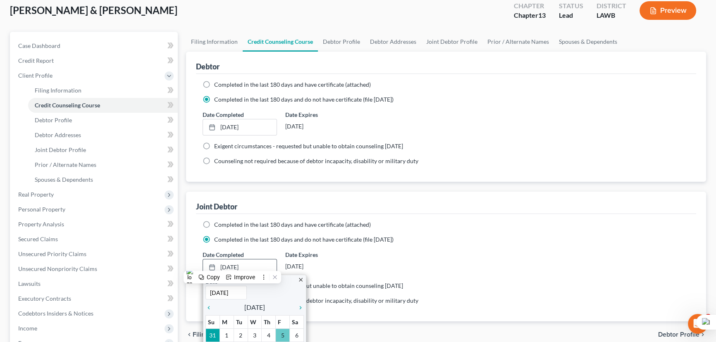
scroll to position [75, 0]
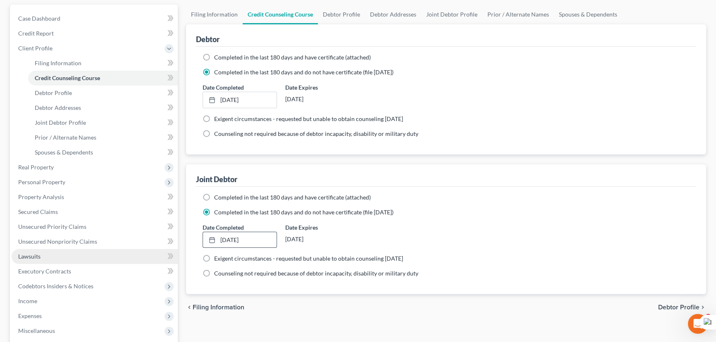
click at [104, 258] on link "Lawsuits" at bounding box center [95, 256] width 166 height 15
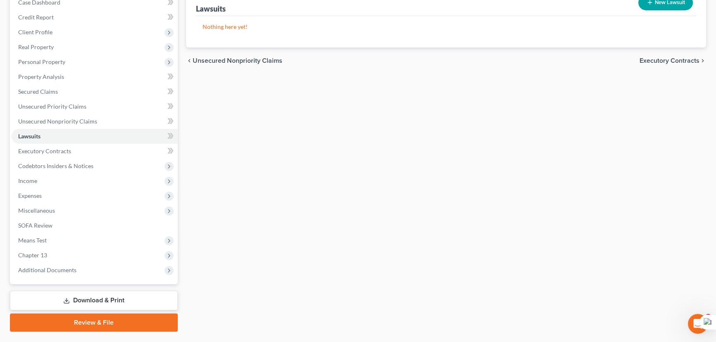
scroll to position [73, 0]
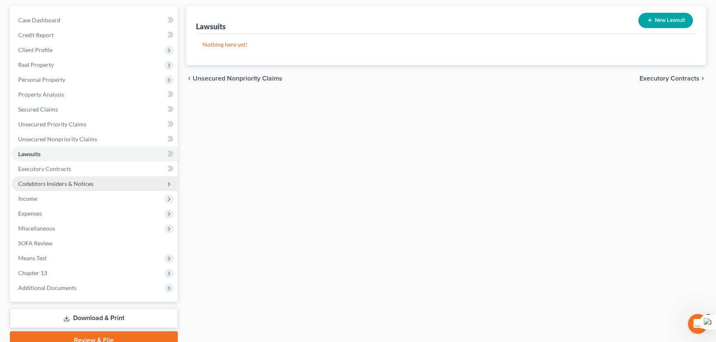
drag, startPoint x: 31, startPoint y: 180, endPoint x: 32, endPoint y: 184, distance: 4.5
click at [31, 180] on span "Codebtors Insiders & Notices" at bounding box center [55, 183] width 75 height 7
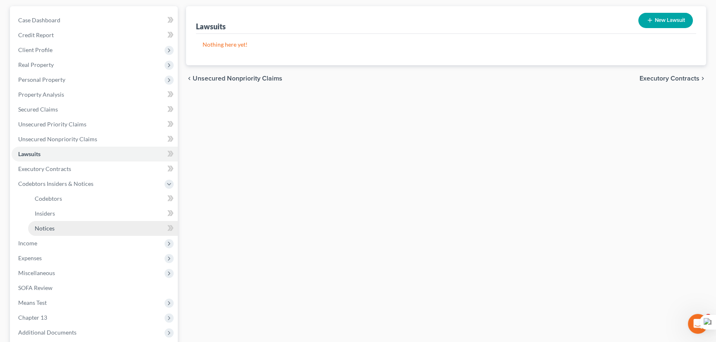
click at [46, 228] on span "Notices" at bounding box center [45, 228] width 20 height 7
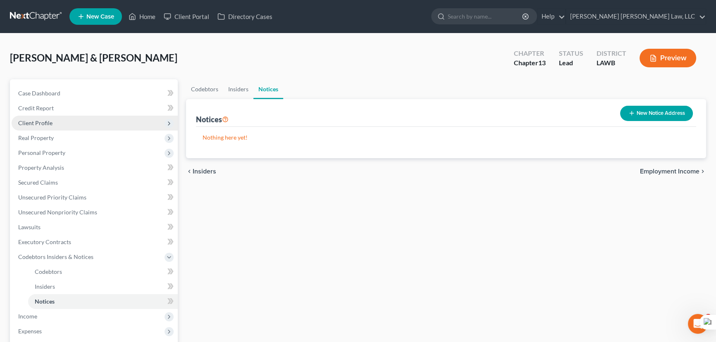
click at [70, 121] on span "Client Profile" at bounding box center [95, 123] width 166 height 15
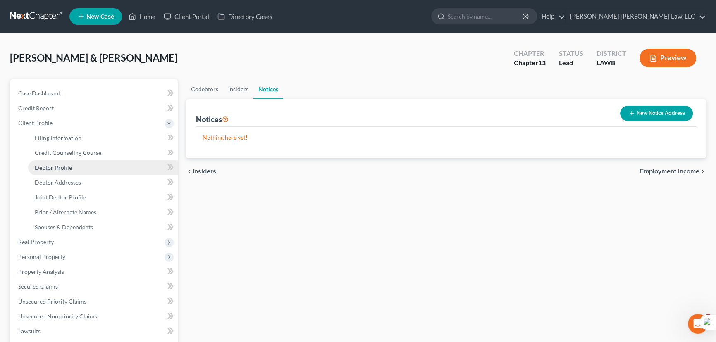
click at [74, 167] on link "Debtor Profile" at bounding box center [103, 167] width 150 height 15
select select "1"
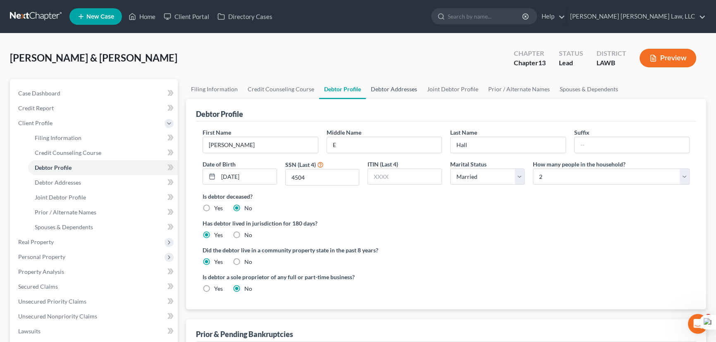
click at [391, 95] on link "Debtor Addresses" at bounding box center [394, 89] width 56 height 20
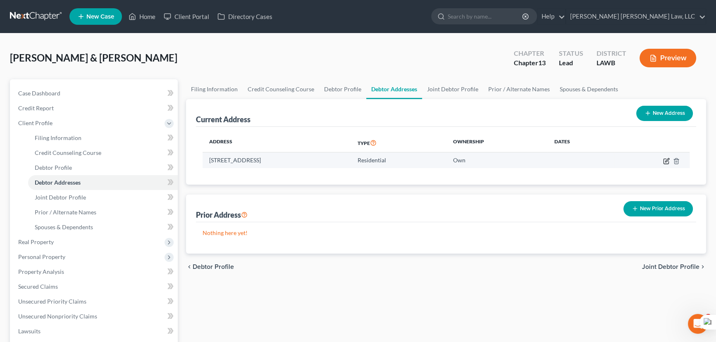
click at [664, 159] on icon "button" at bounding box center [666, 161] width 5 height 5
select select "19"
select select "61"
select select "0"
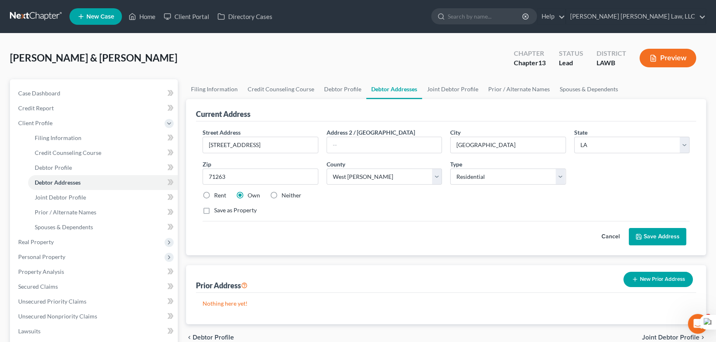
click at [662, 241] on button "Save Address" at bounding box center [657, 236] width 57 height 17
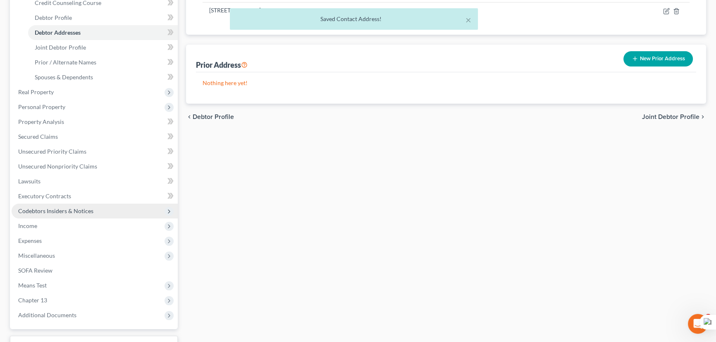
click at [67, 211] on span "Codebtors Insiders & Notices" at bounding box center [55, 211] width 75 height 7
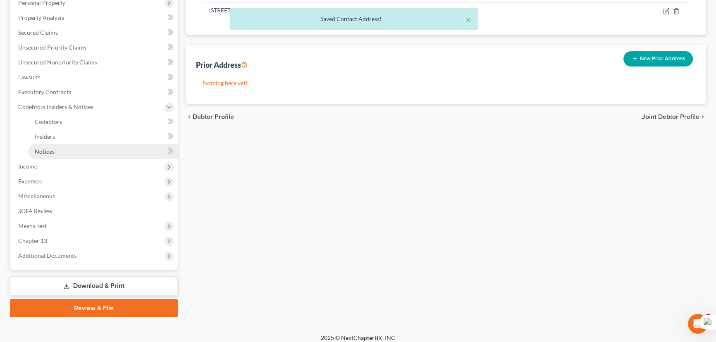
click at [83, 155] on link "Notices" at bounding box center [103, 151] width 150 height 15
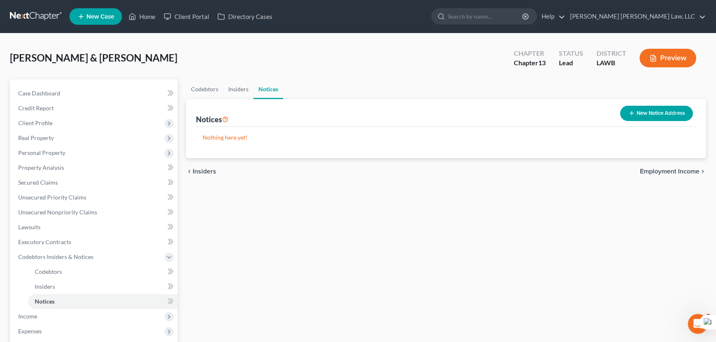
click at [678, 116] on button "New Notice Address" at bounding box center [656, 113] width 73 height 15
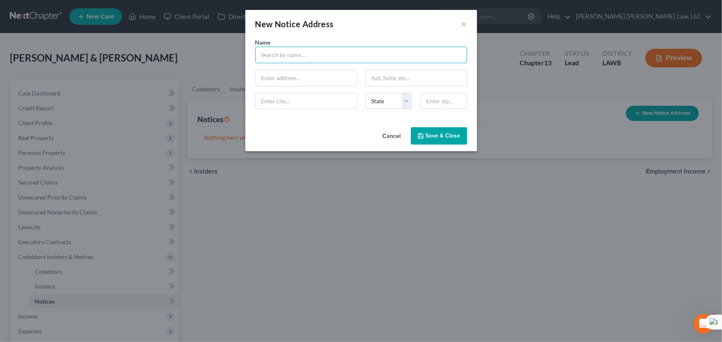
click at [338, 60] on input "text" at bounding box center [361, 55] width 212 height 17
type input "West Carroll Parish Sheriff's Office"
type input "305 E Main St"
type input "Oak Grove"
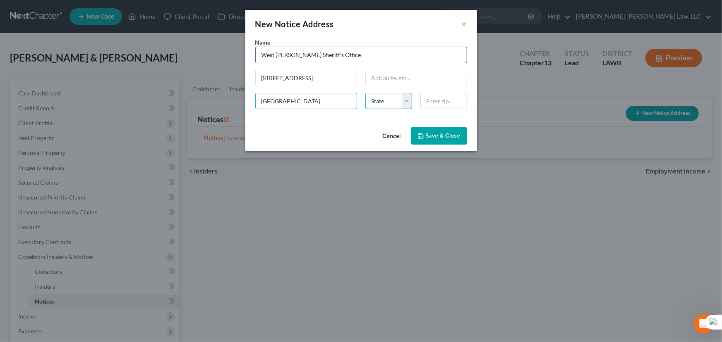
select select "19"
type input "71263"
click at [424, 134] on icon "button" at bounding box center [420, 136] width 7 height 7
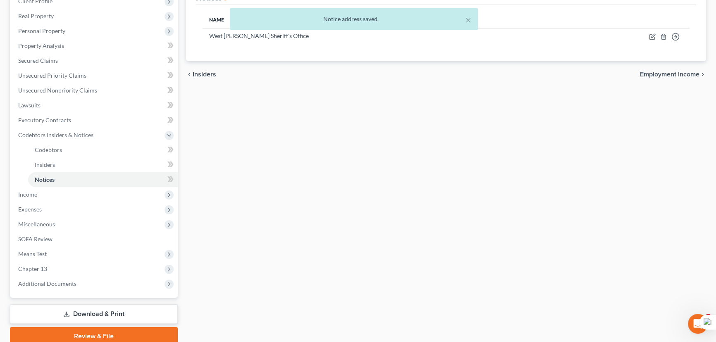
scroll to position [150, 0]
